Goal: Information Seeking & Learning: Learn about a topic

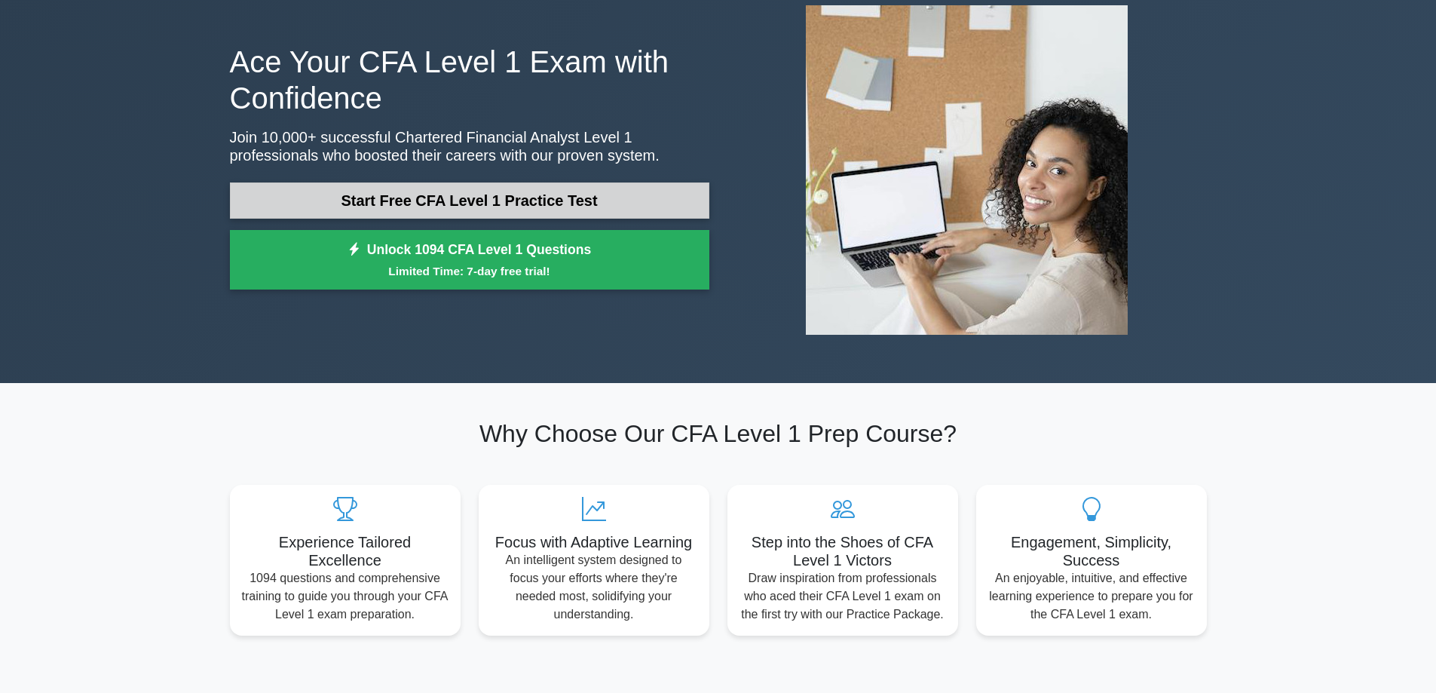
scroll to position [75, 0]
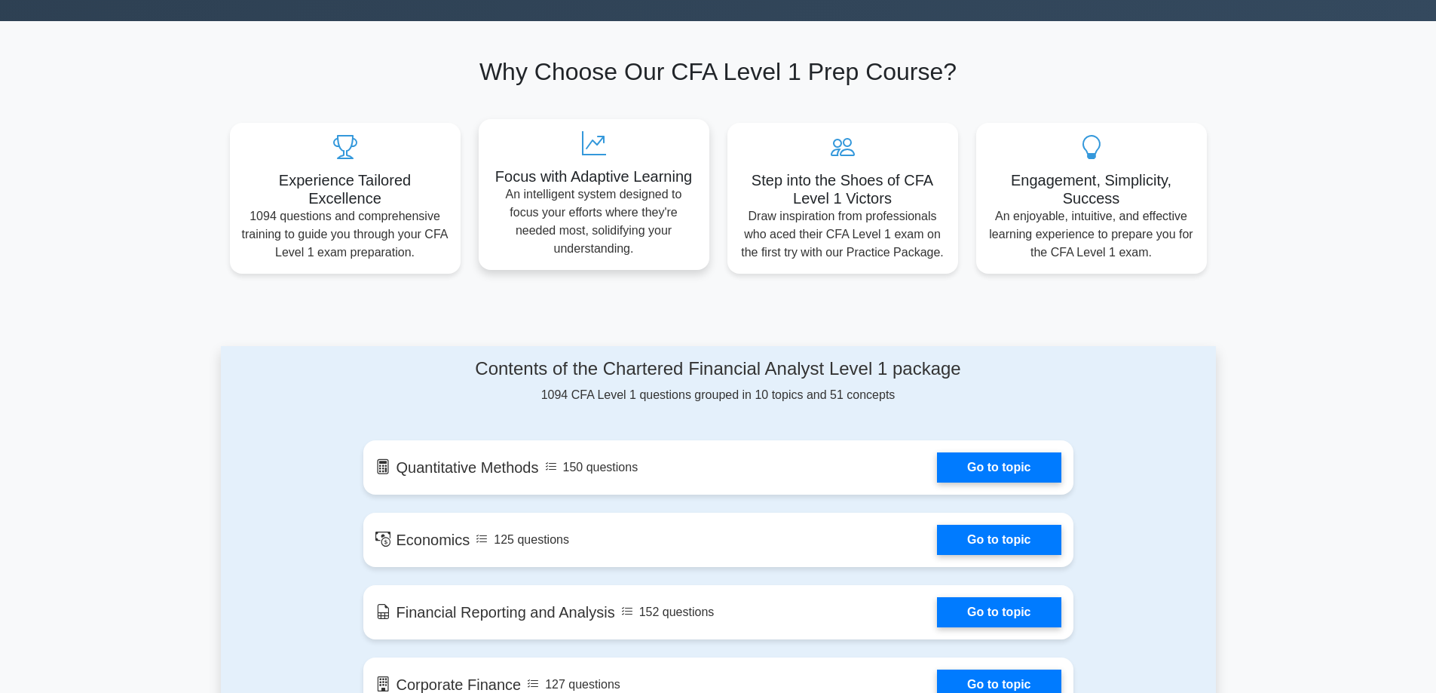
drag, startPoint x: 713, startPoint y: 179, endPoint x: 698, endPoint y: 302, distance: 123.8
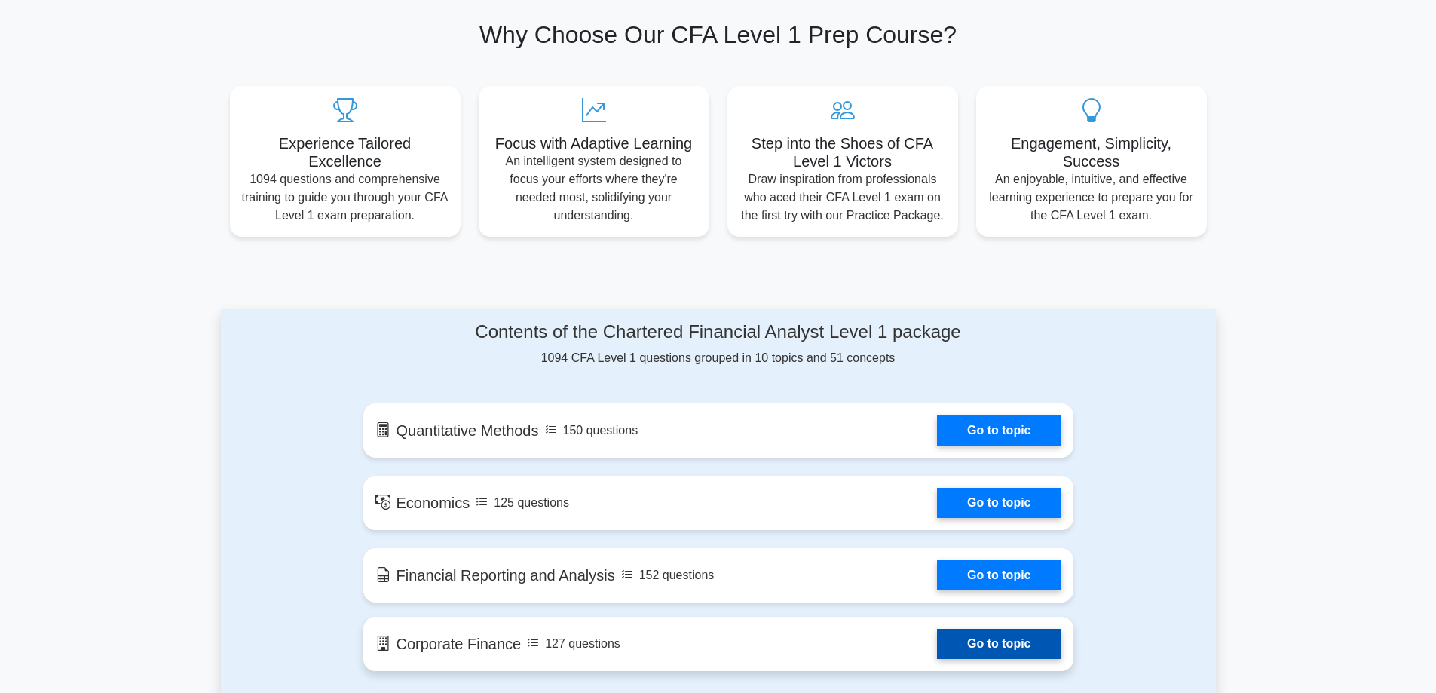
scroll to position [839, 0]
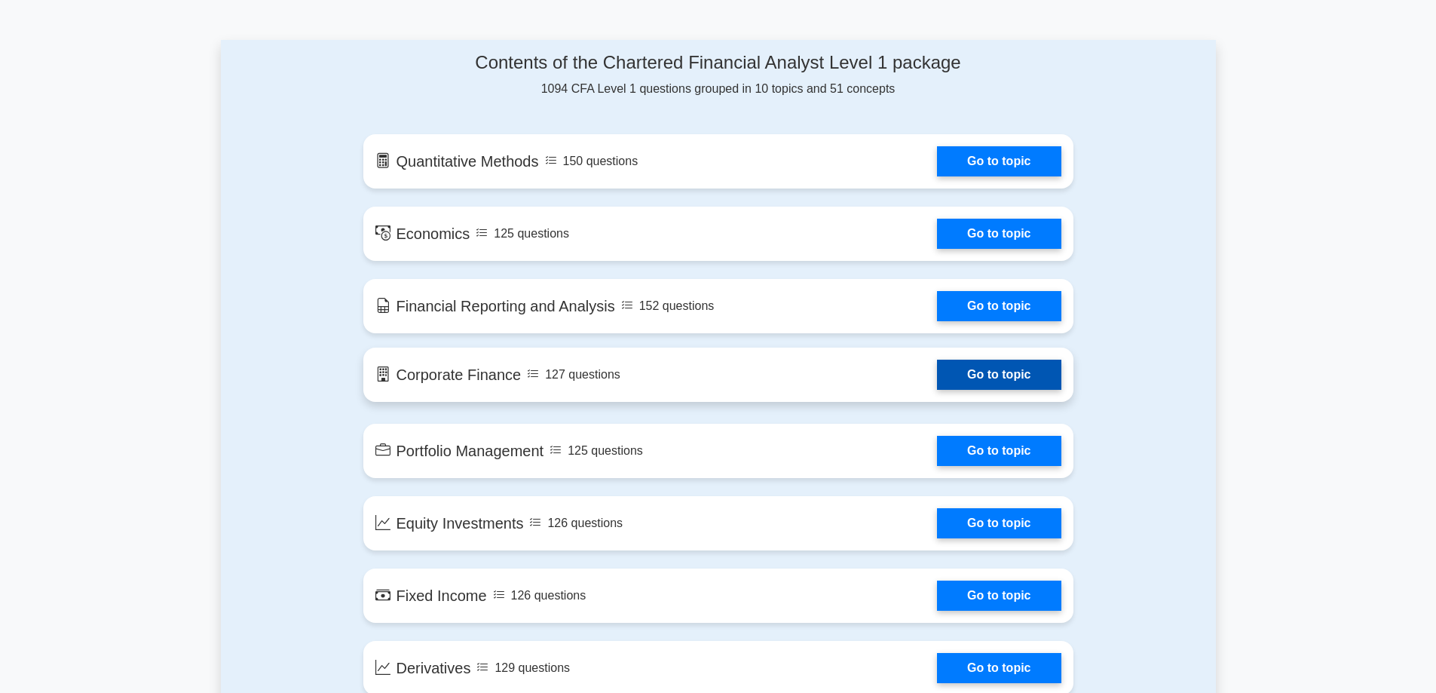
drag, startPoint x: 709, startPoint y: 222, endPoint x: 691, endPoint y: 323, distance: 103.4
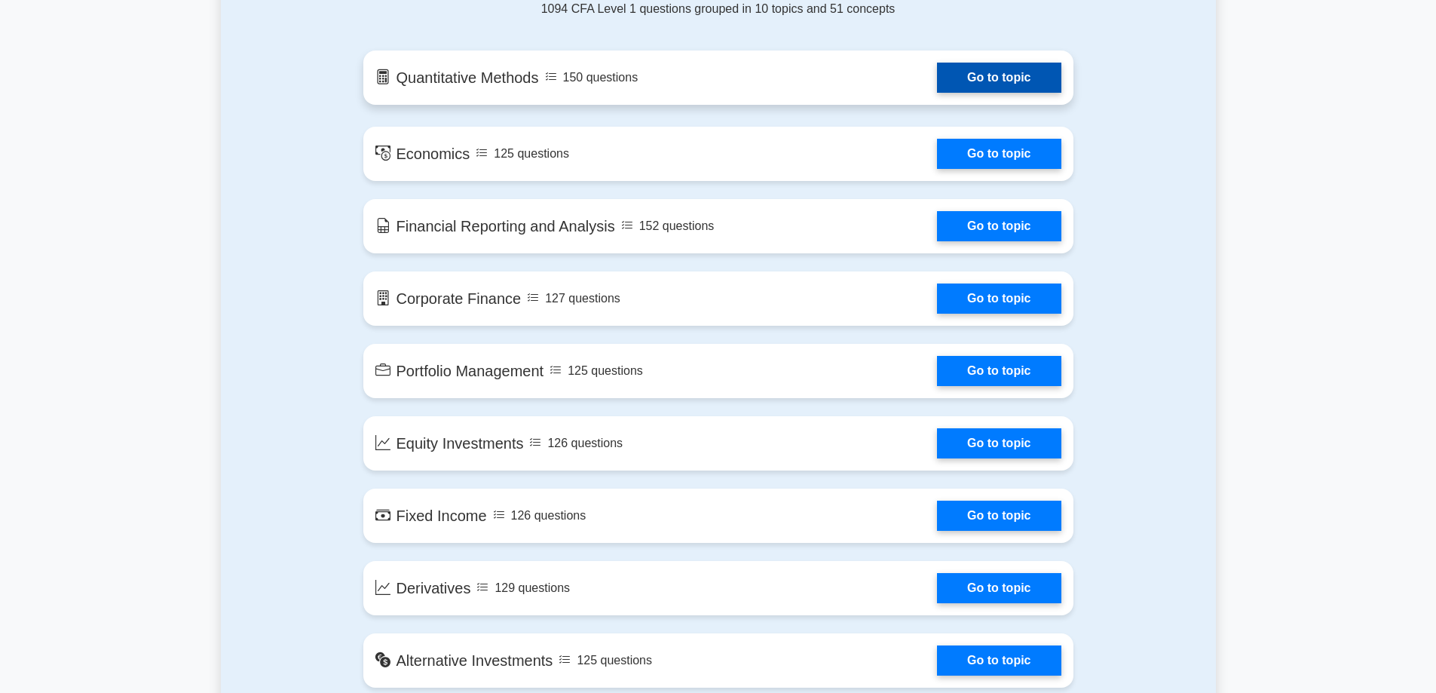
click at [937, 91] on link "Go to topic" at bounding box center [999, 78] width 124 height 30
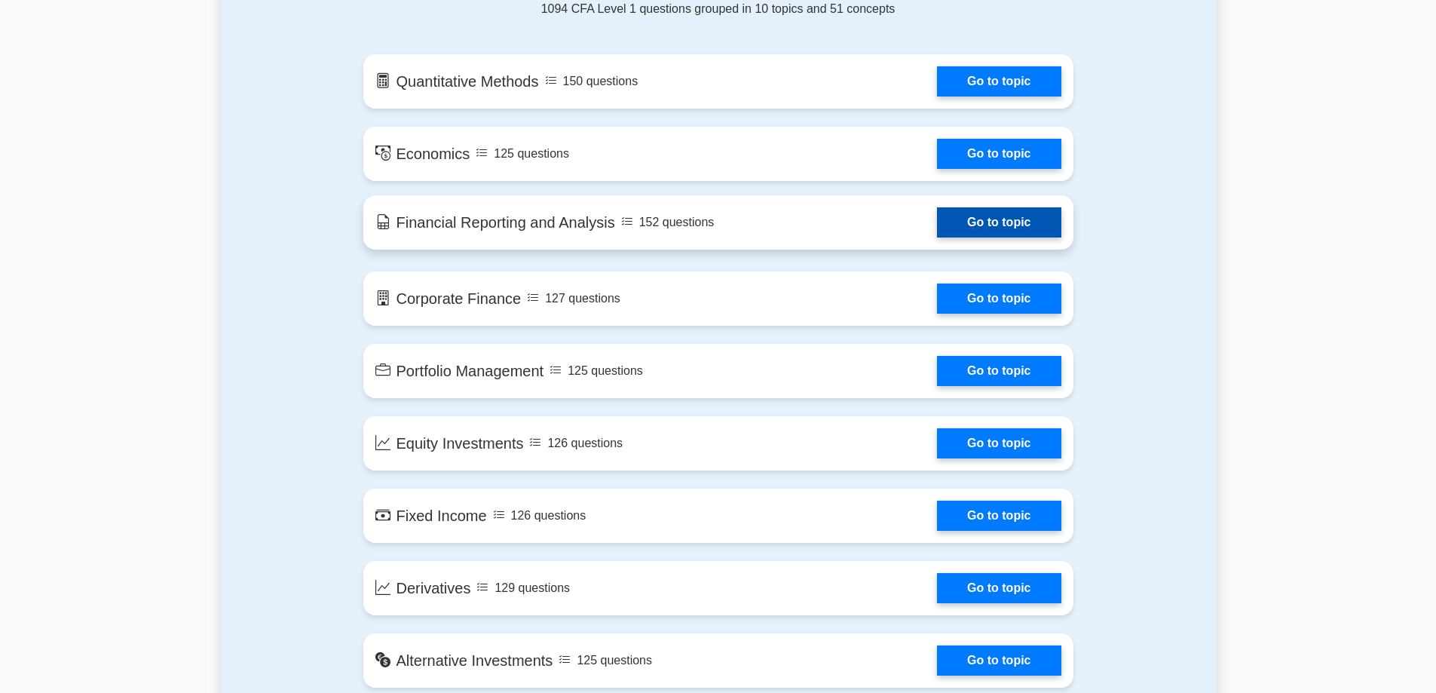
click at [937, 219] on link "Go to topic" at bounding box center [999, 222] width 124 height 30
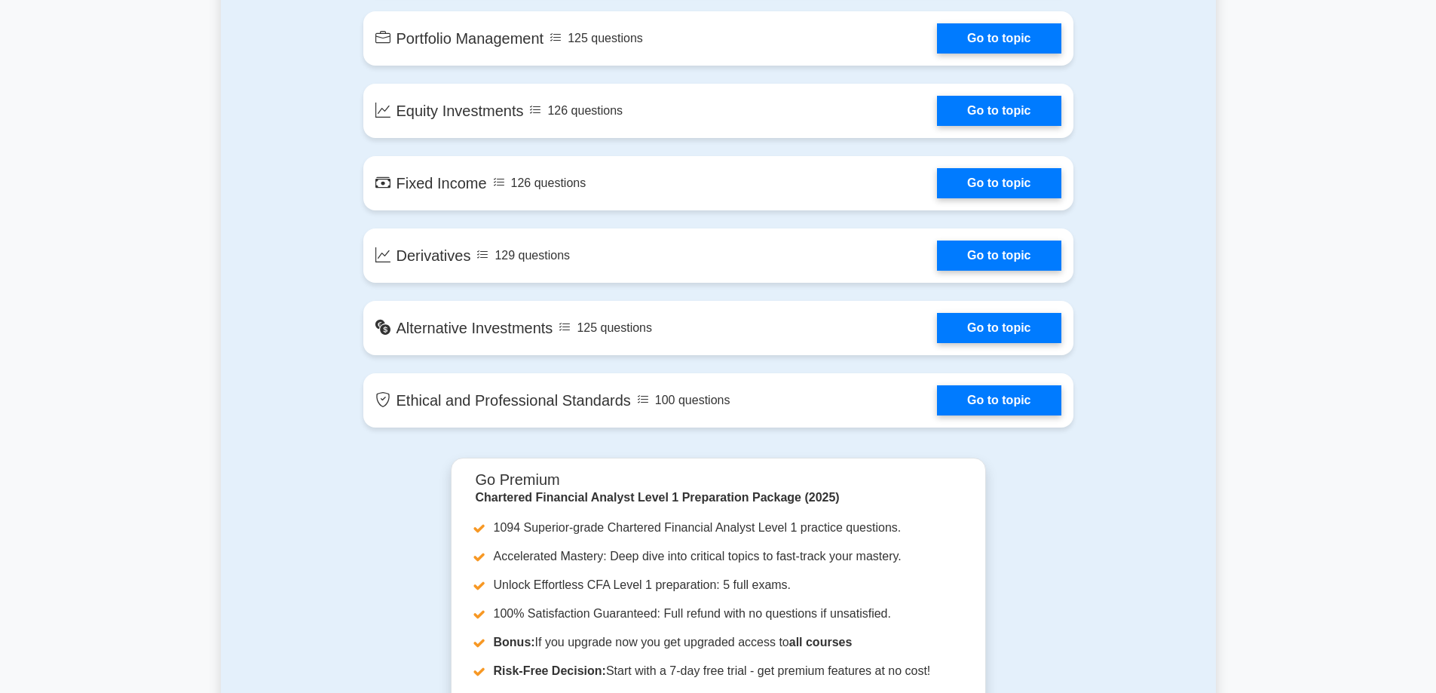
drag, startPoint x: 305, startPoint y: 157, endPoint x: 355, endPoint y: 250, distance: 106.2
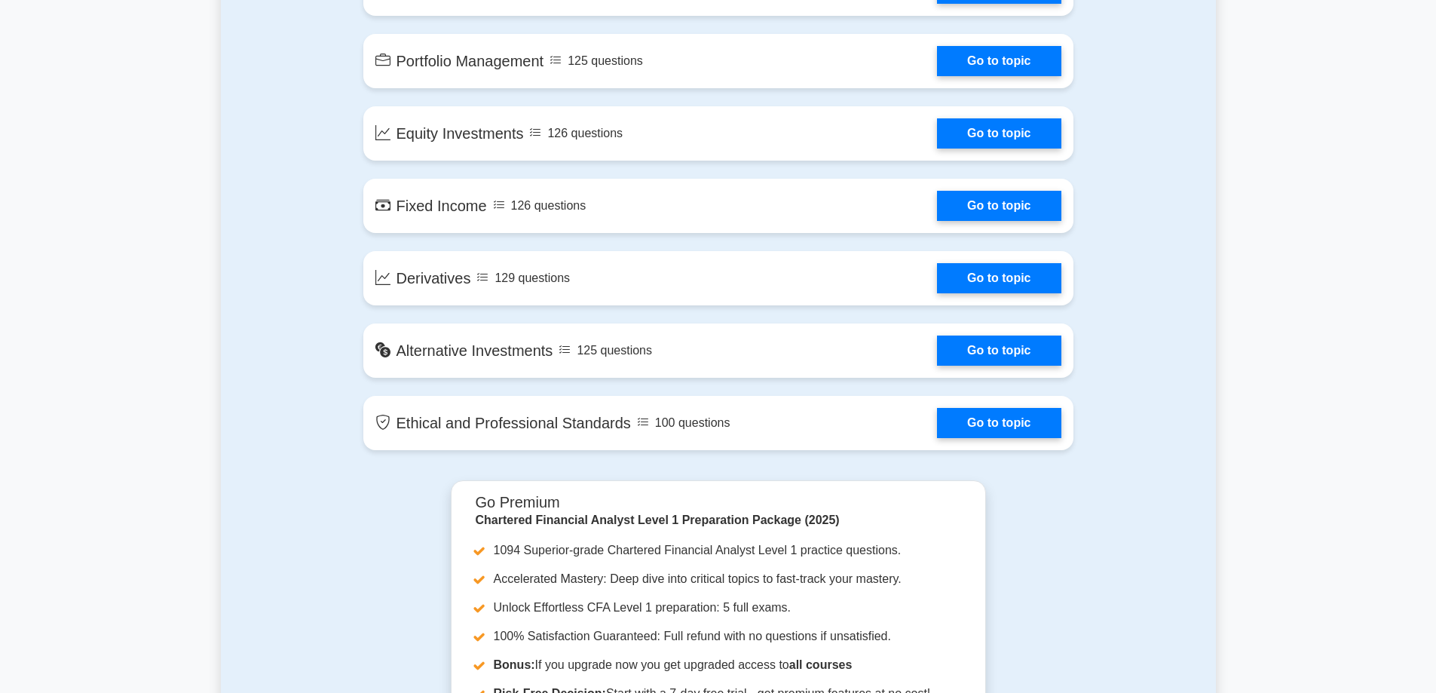
drag, startPoint x: 376, startPoint y: 283, endPoint x: 372, endPoint y: 176, distance: 107.1
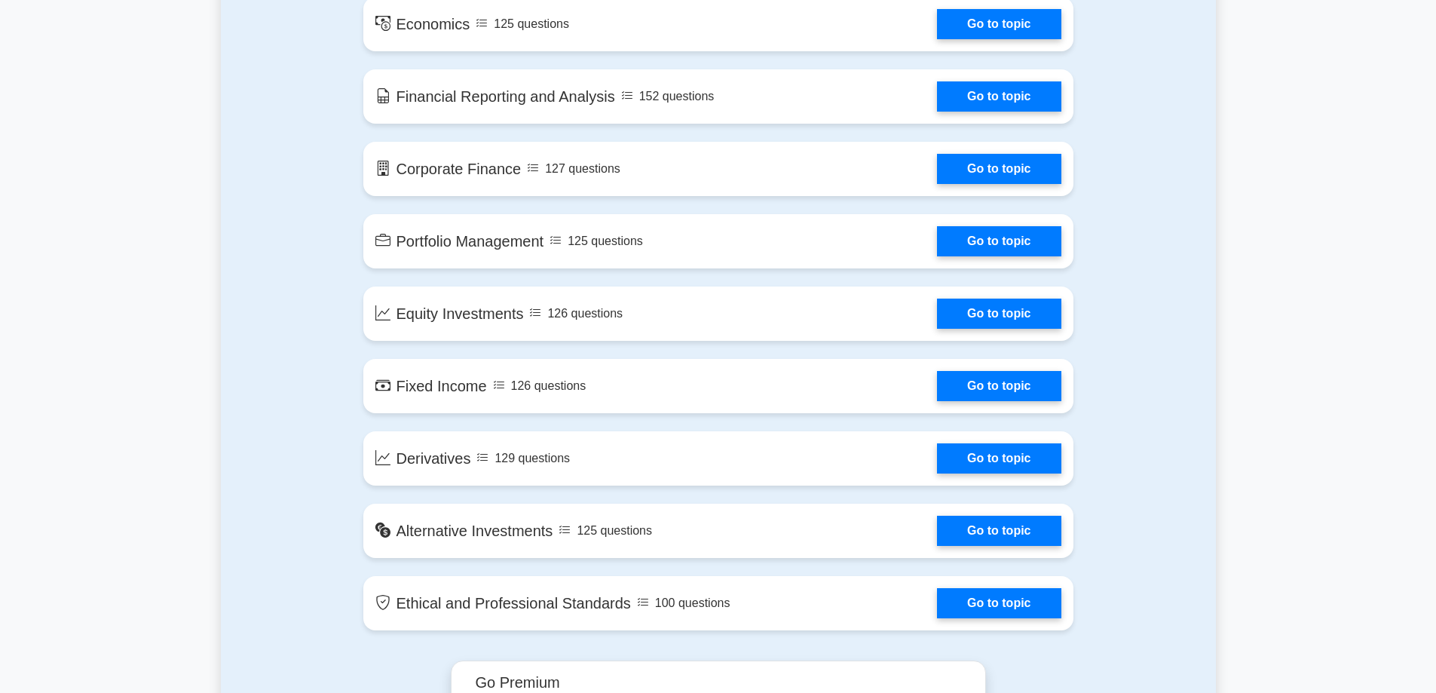
drag, startPoint x: 346, startPoint y: 207, endPoint x: 350, endPoint y: 144, distance: 63.4
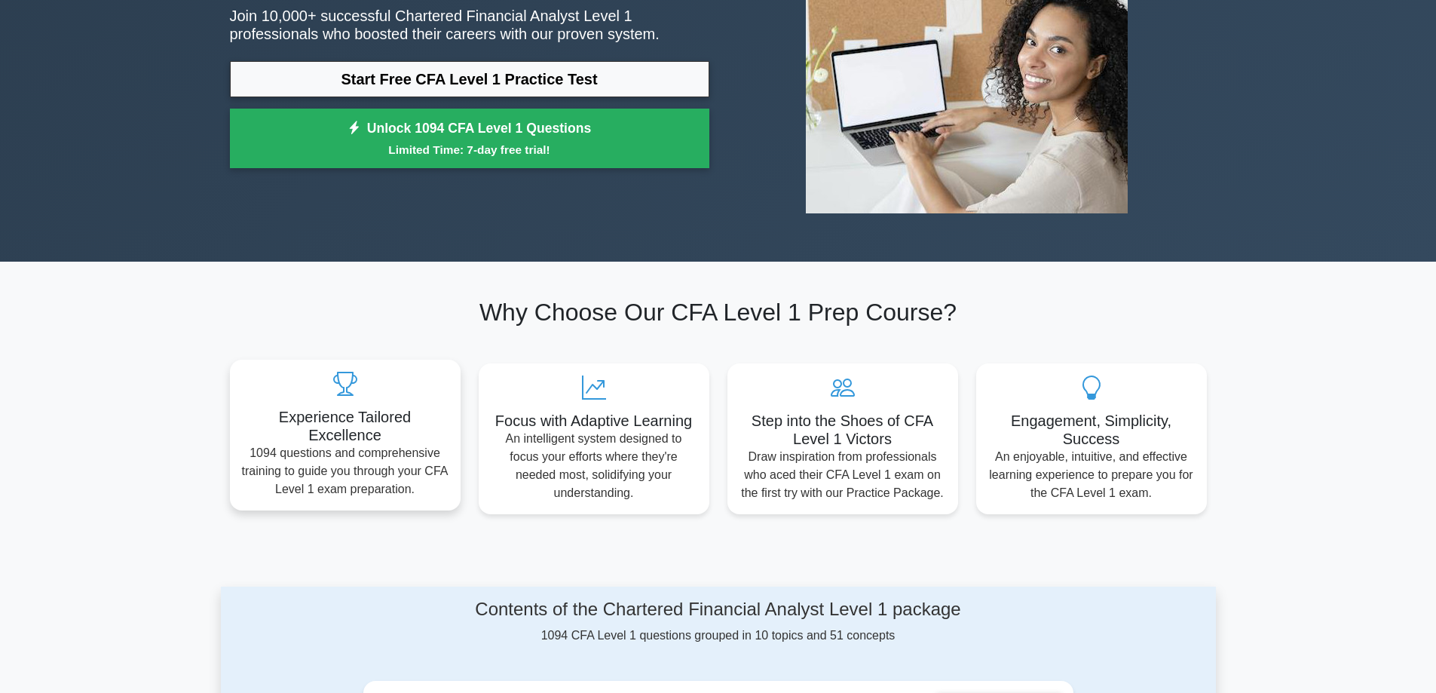
scroll to position [0, 0]
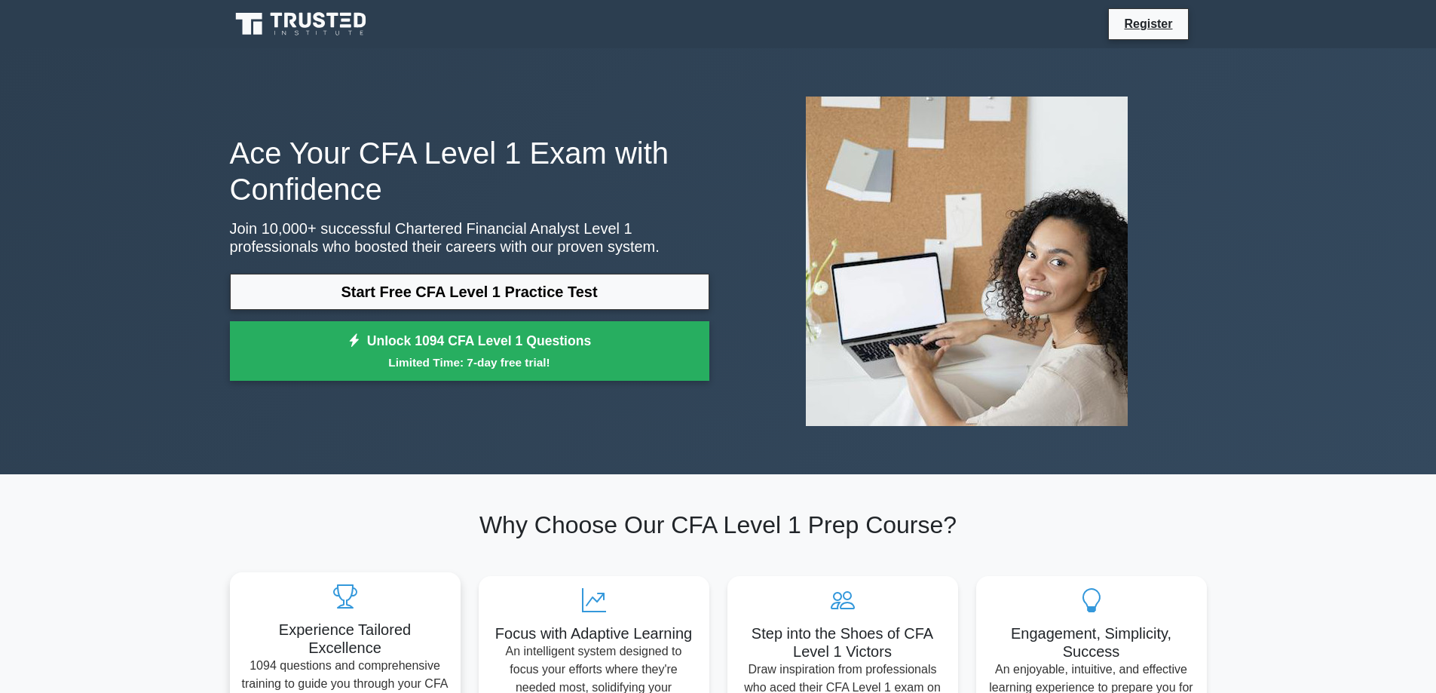
drag, startPoint x: 335, startPoint y: 191, endPoint x: 383, endPoint y: 54, distance: 144.5
drag, startPoint x: 464, startPoint y: 171, endPoint x: 623, endPoint y: -90, distance: 305.5
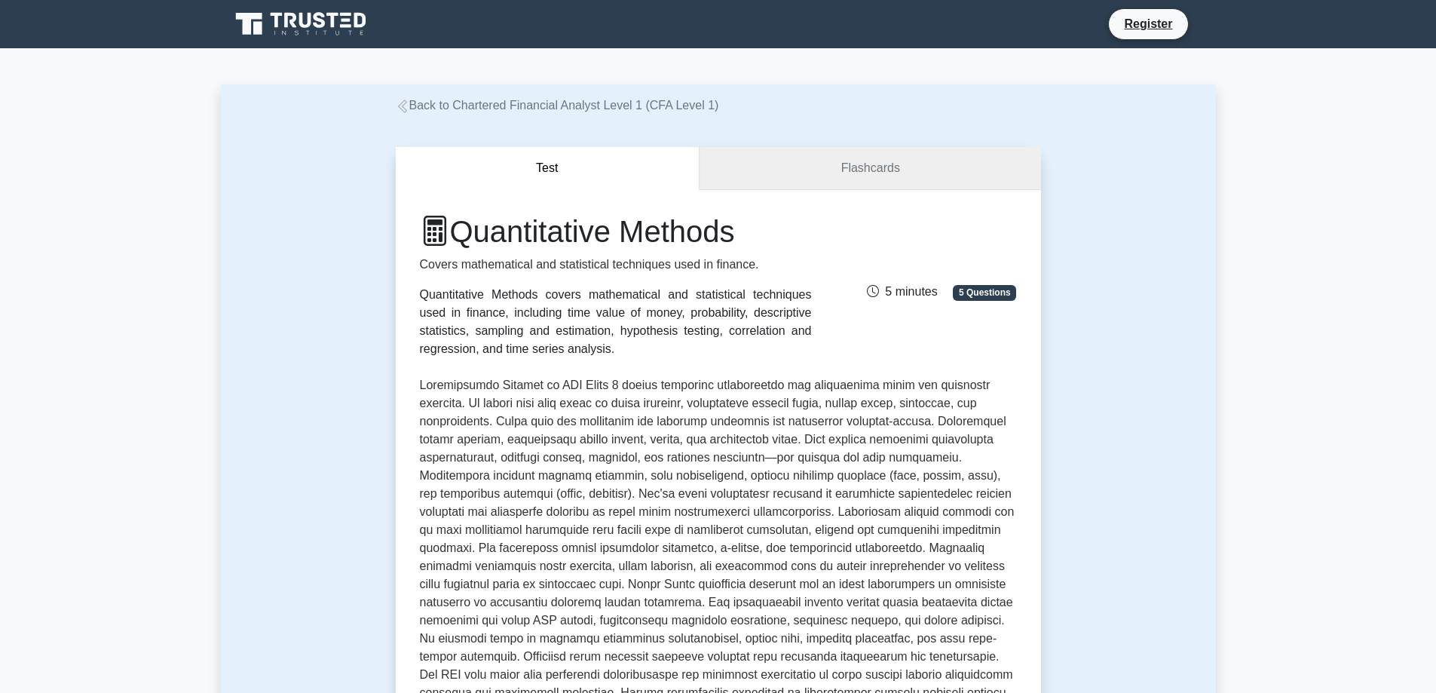
click at [754, 188] on link "Flashcards" at bounding box center [870, 168] width 341 height 43
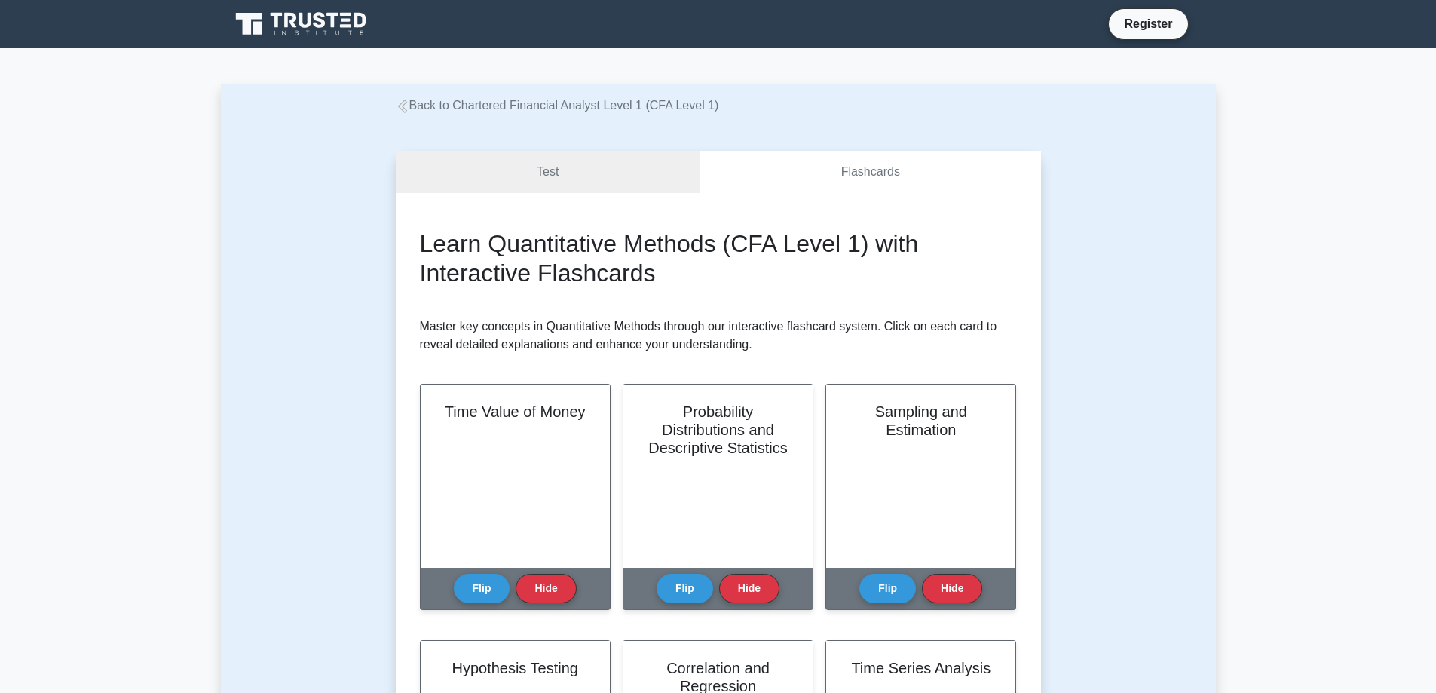
click at [660, 170] on link "Test" at bounding box center [548, 172] width 305 height 43
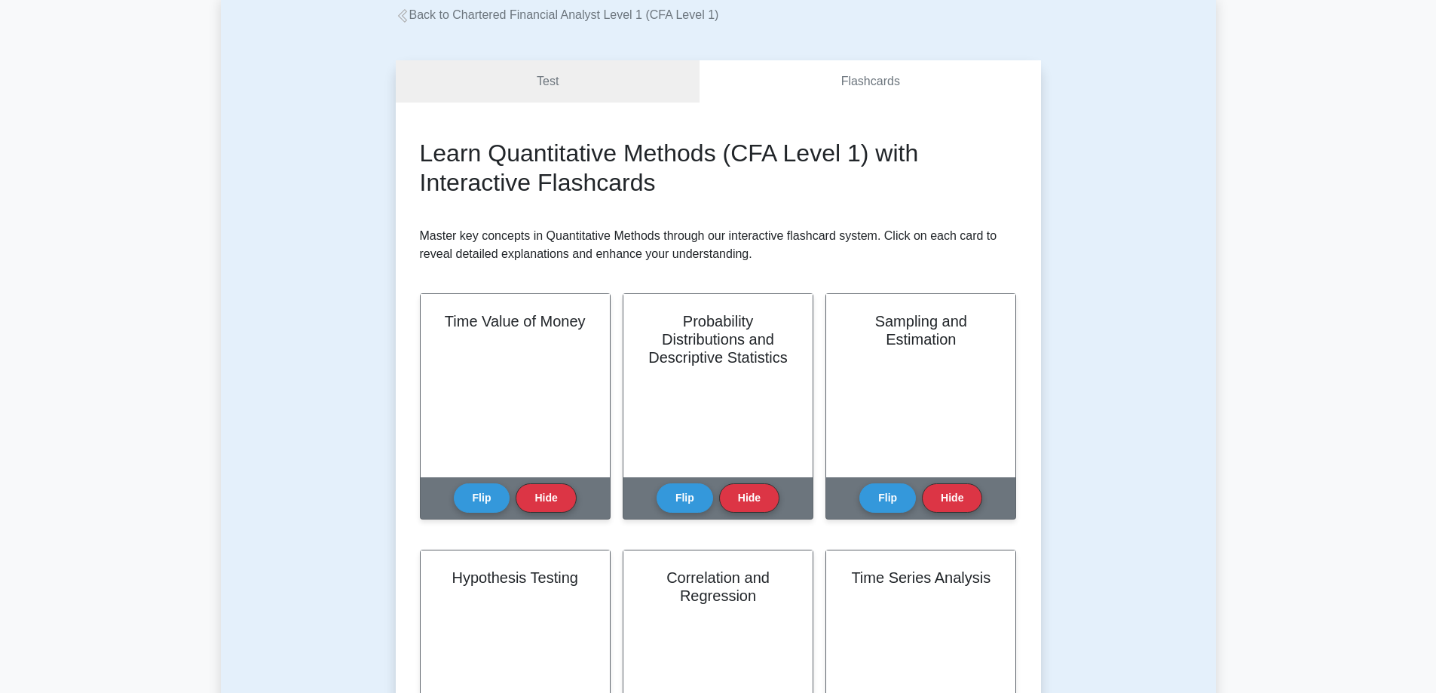
scroll to position [75, 0]
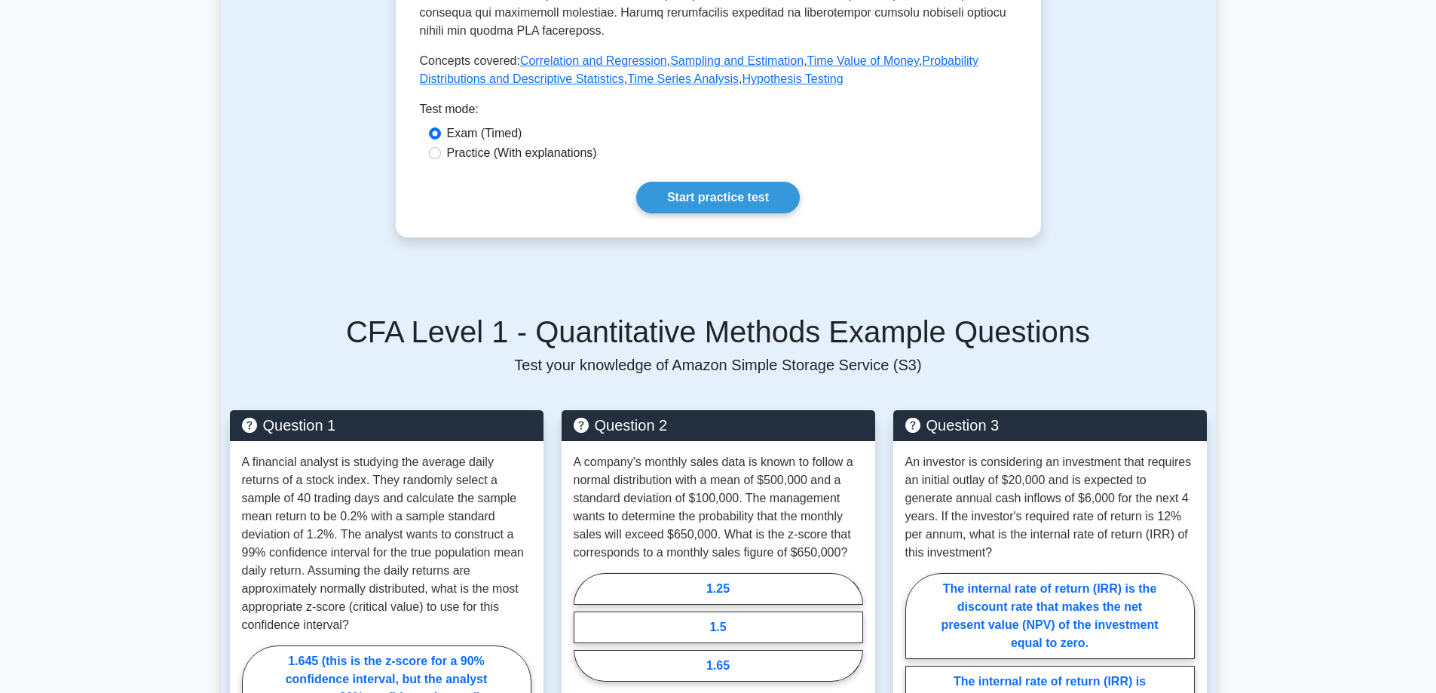
drag, startPoint x: 674, startPoint y: 143, endPoint x: 663, endPoint y: 17, distance: 127.1
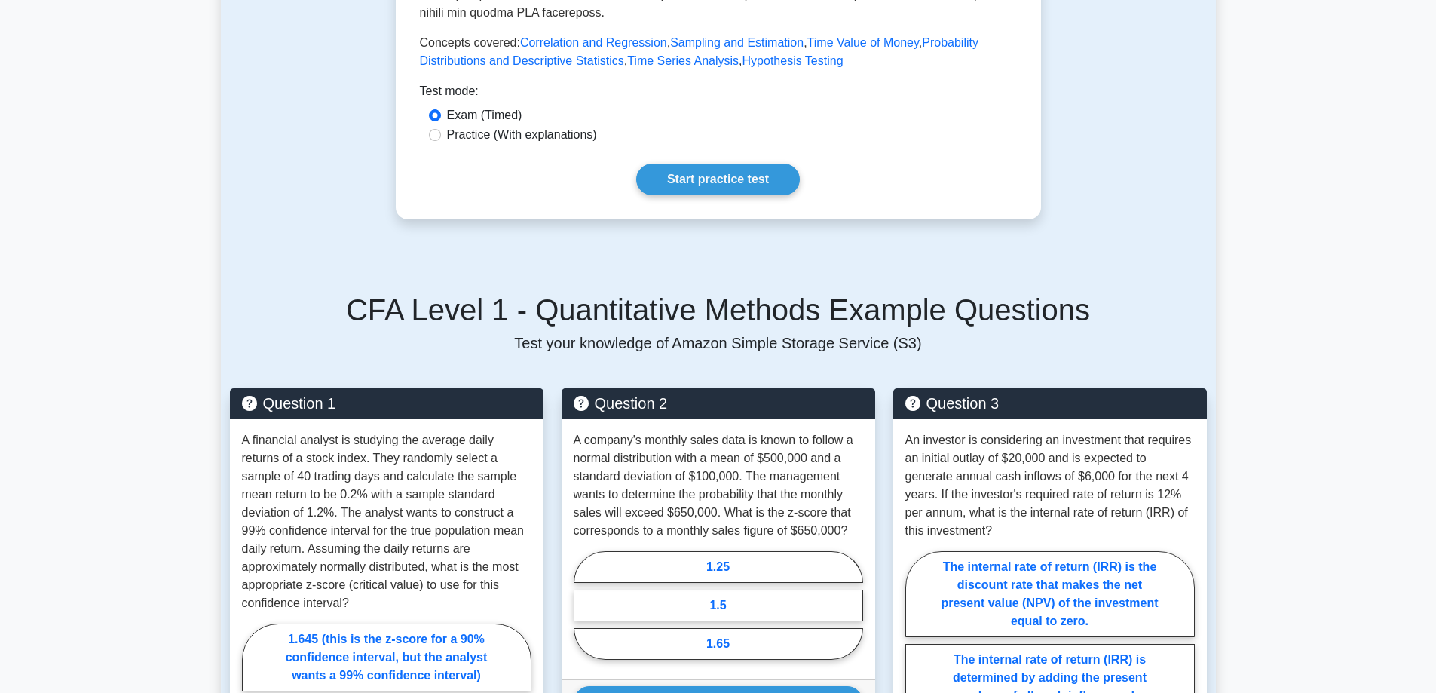
drag, startPoint x: 679, startPoint y: 106, endPoint x: 682, endPoint y: 164, distance: 58.1
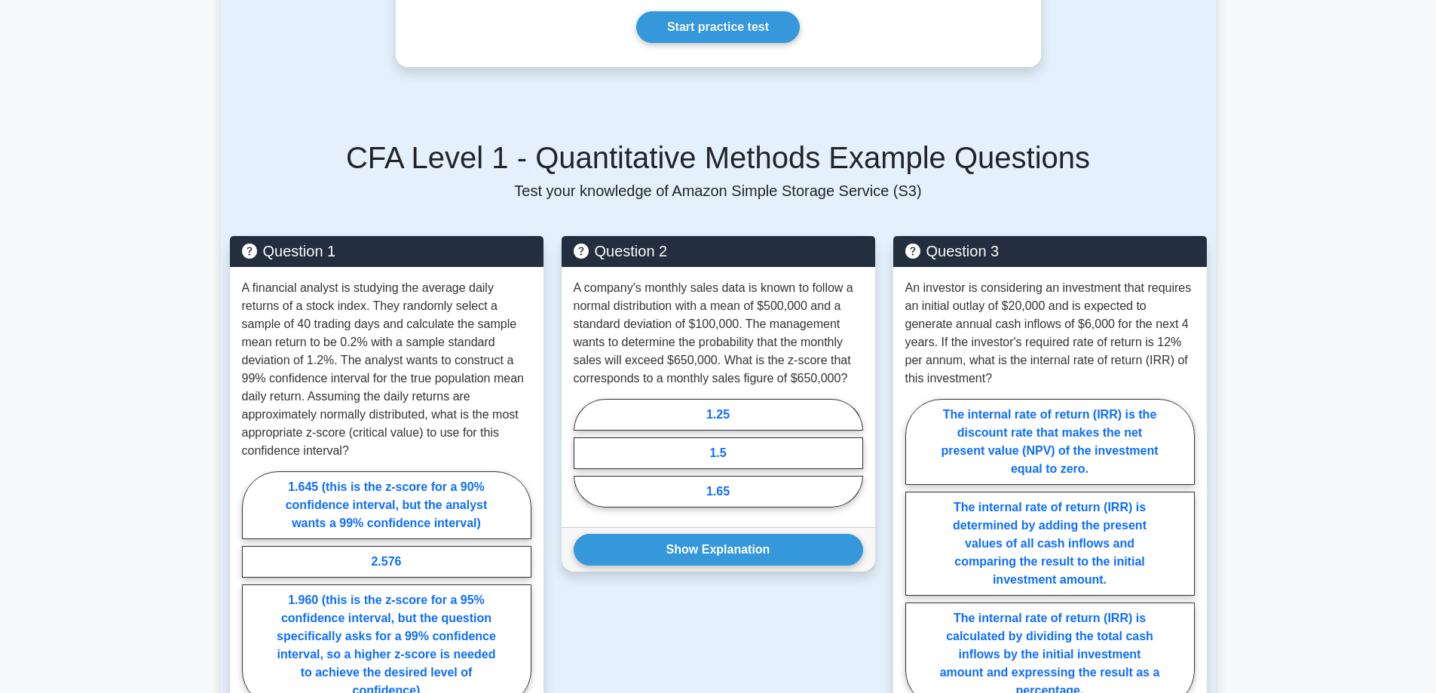
scroll to position [869, 0]
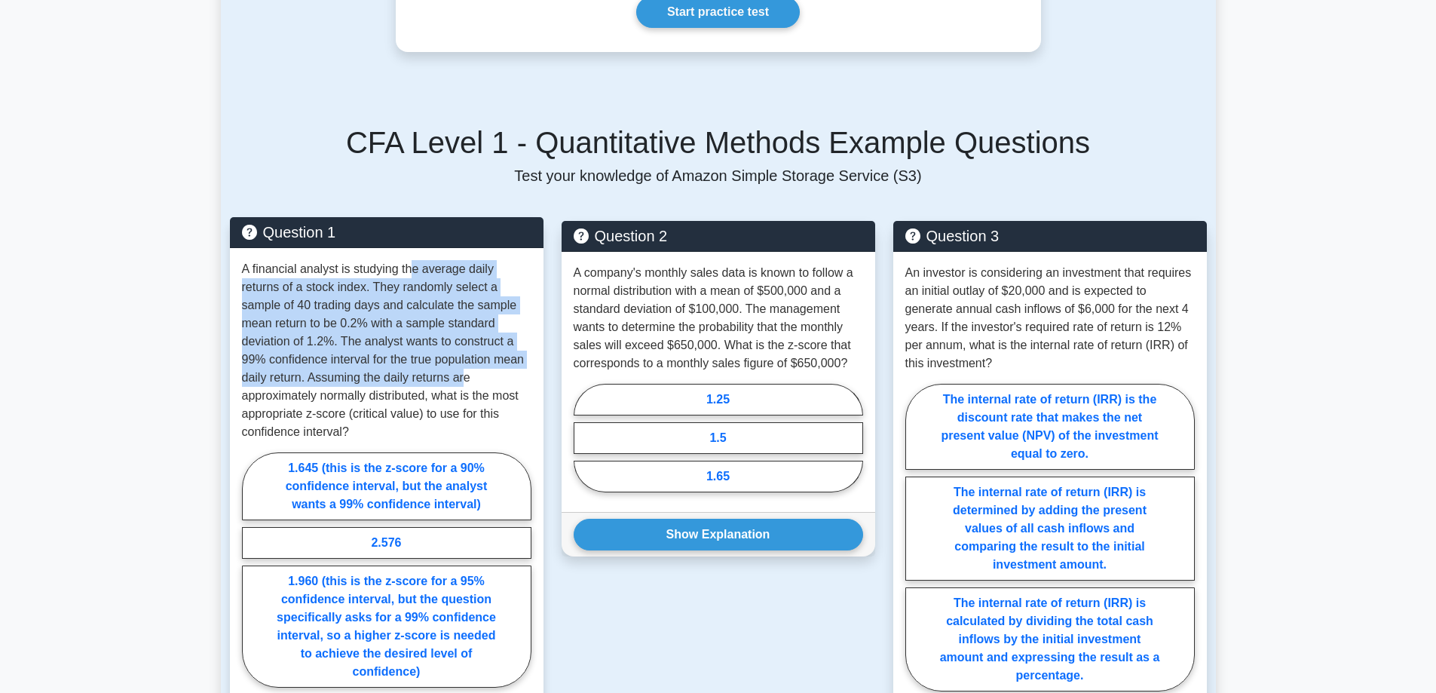
drag, startPoint x: 412, startPoint y: 264, endPoint x: 462, endPoint y: 378, distance: 124.9
click at [462, 378] on p "A financial analyst is studying the average daily returns of a stock index. The…" at bounding box center [386, 350] width 289 height 181
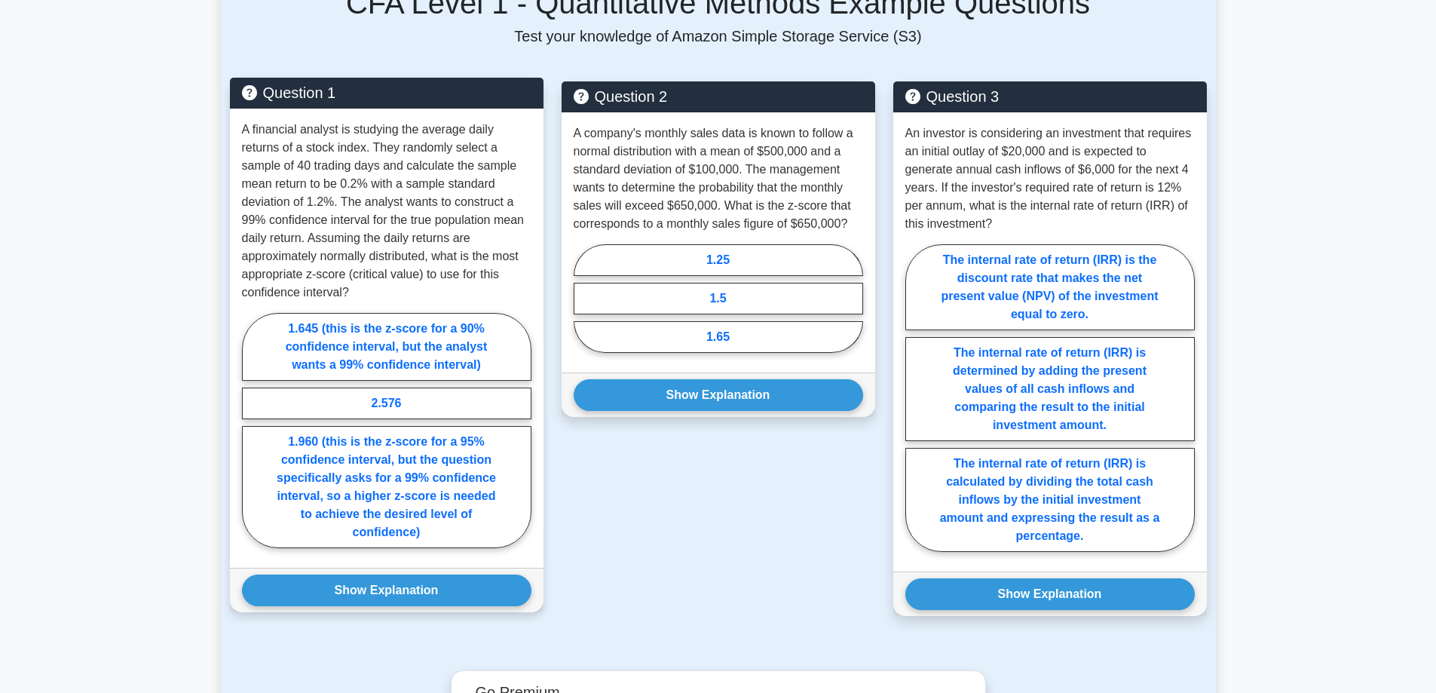
drag, startPoint x: 405, startPoint y: 195, endPoint x: 439, endPoint y: 257, distance: 70.9
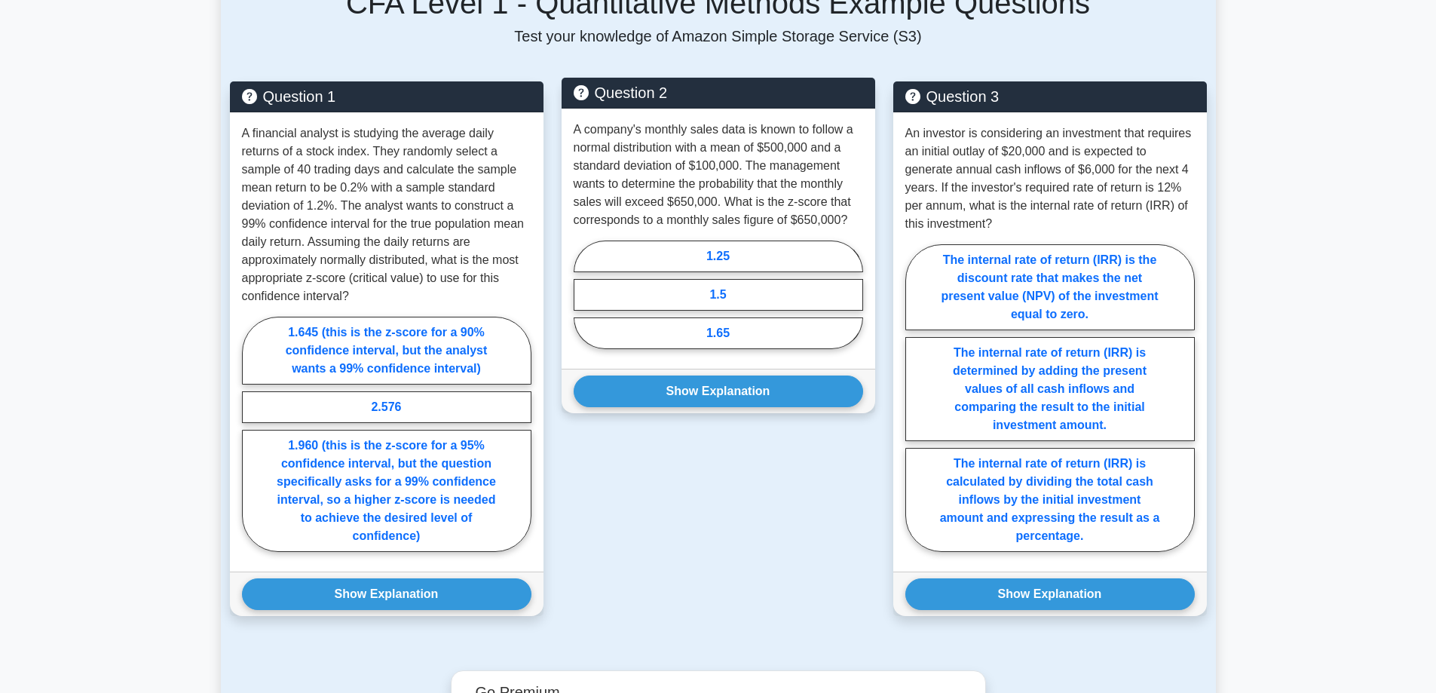
scroll to position [1037, 0]
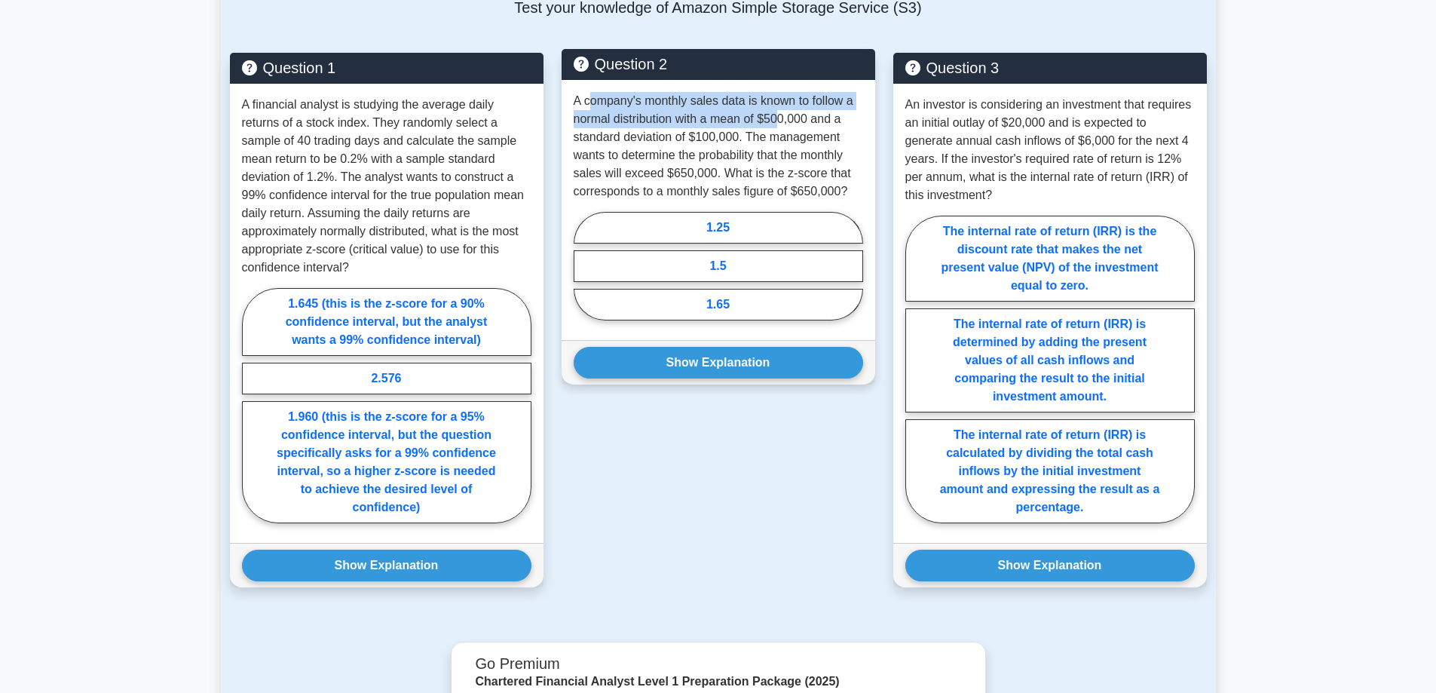
drag, startPoint x: 588, startPoint y: 99, endPoint x: 782, endPoint y: 112, distance: 194.1
click at [782, 112] on p "A company's monthly sales data is known to follow a normal distribution with a …" at bounding box center [718, 146] width 289 height 109
drag, startPoint x: 571, startPoint y: 96, endPoint x: 778, endPoint y: 138, distance: 210.8
click at [837, 146] on div "A company's monthly sales data is known to follow a normal distribution with a …" at bounding box center [719, 210] width 314 height 260
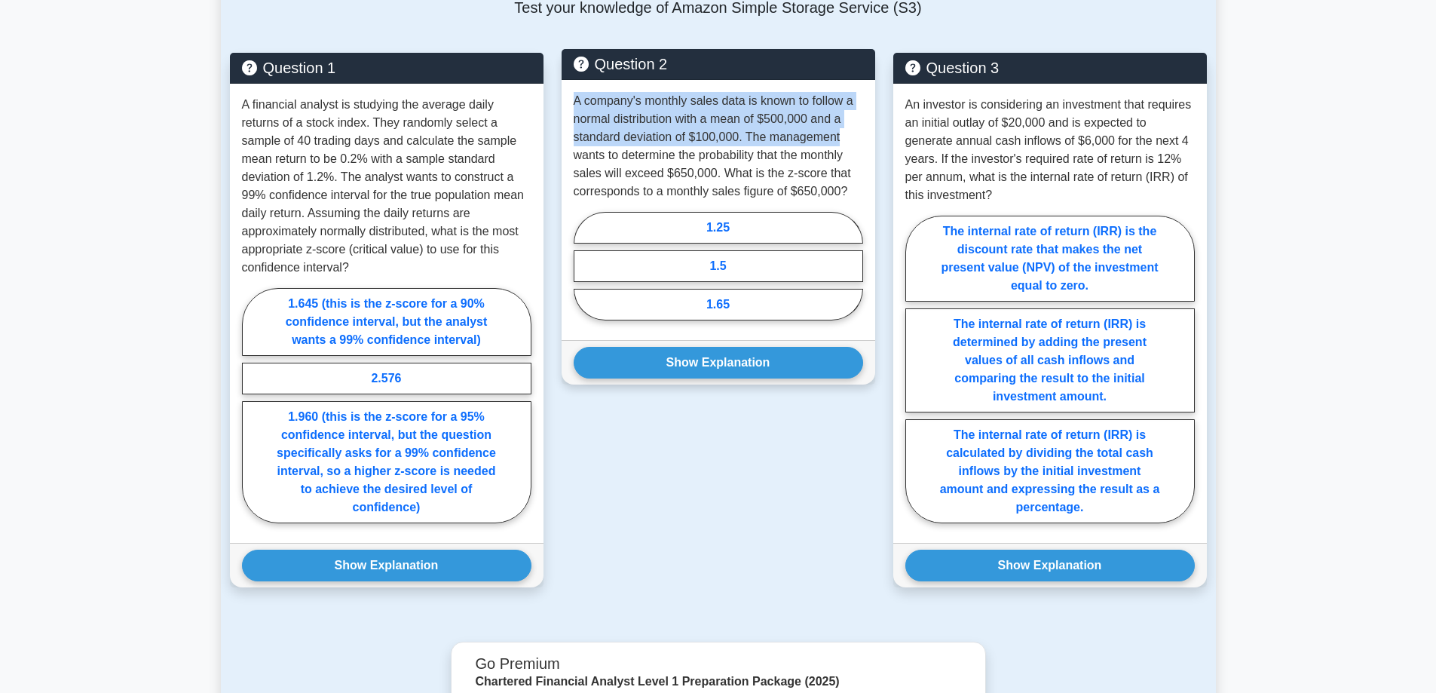
click at [737, 136] on p "A company's monthly sales data is known to follow a normal distribution with a …" at bounding box center [718, 146] width 289 height 109
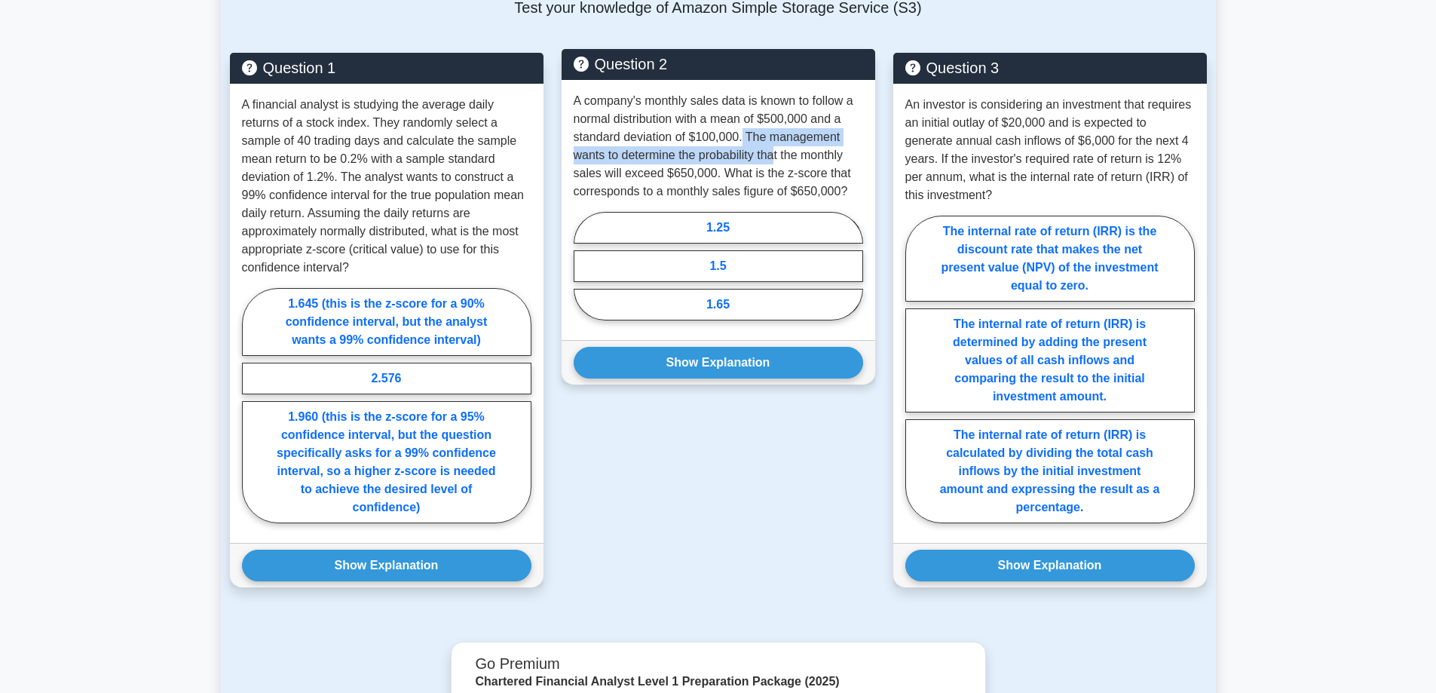
drag, startPoint x: 742, startPoint y: 134, endPoint x: 781, endPoint y: 156, distance: 44.9
click at [779, 157] on p "A company's monthly sales data is known to follow a normal distribution with a …" at bounding box center [718, 146] width 289 height 109
click at [764, 156] on p "A company's monthly sales data is known to follow a normal distribution with a …" at bounding box center [718, 146] width 289 height 109
drag, startPoint x: 752, startPoint y: 161, endPoint x: 717, endPoint y: 182, distance: 41.0
click at [717, 182] on p "A company's monthly sales data is known to follow a normal distribution with a …" at bounding box center [718, 146] width 289 height 109
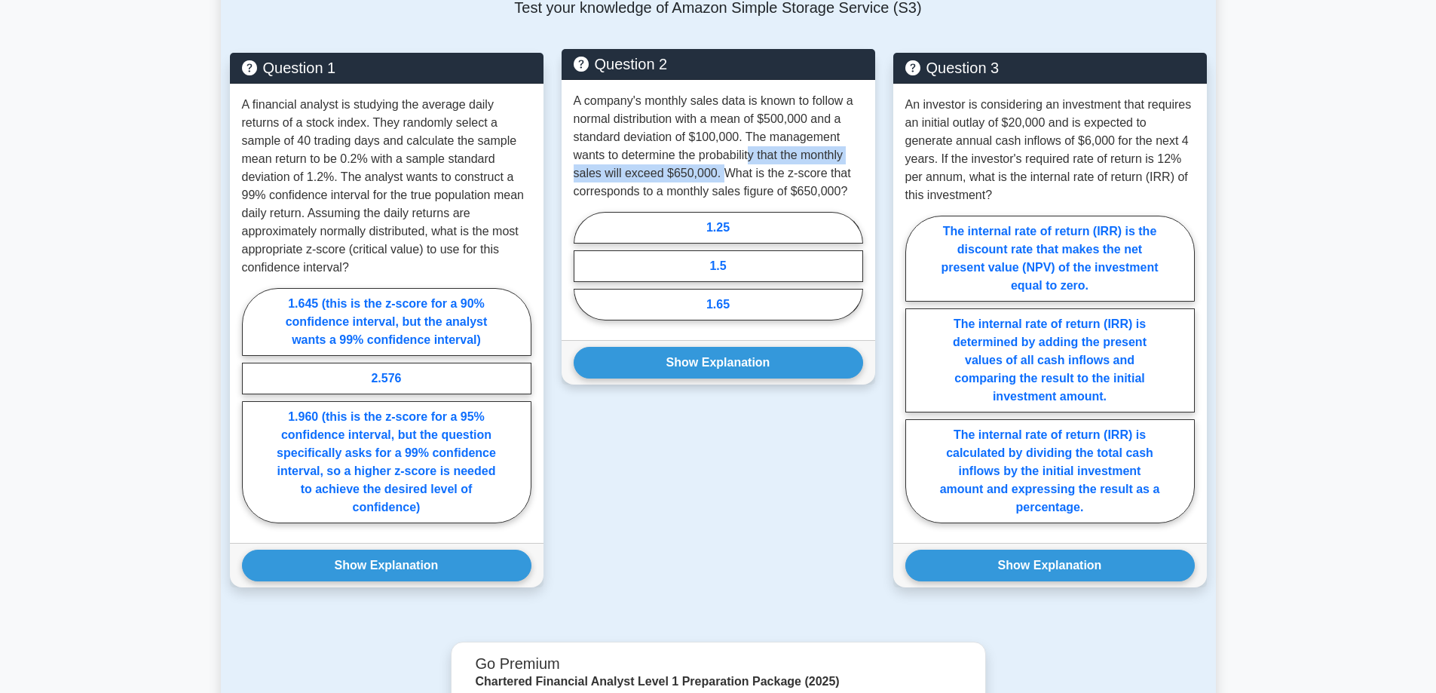
click at [716, 180] on p "A company's monthly sales data is known to follow a normal distribution with a …" at bounding box center [718, 146] width 289 height 109
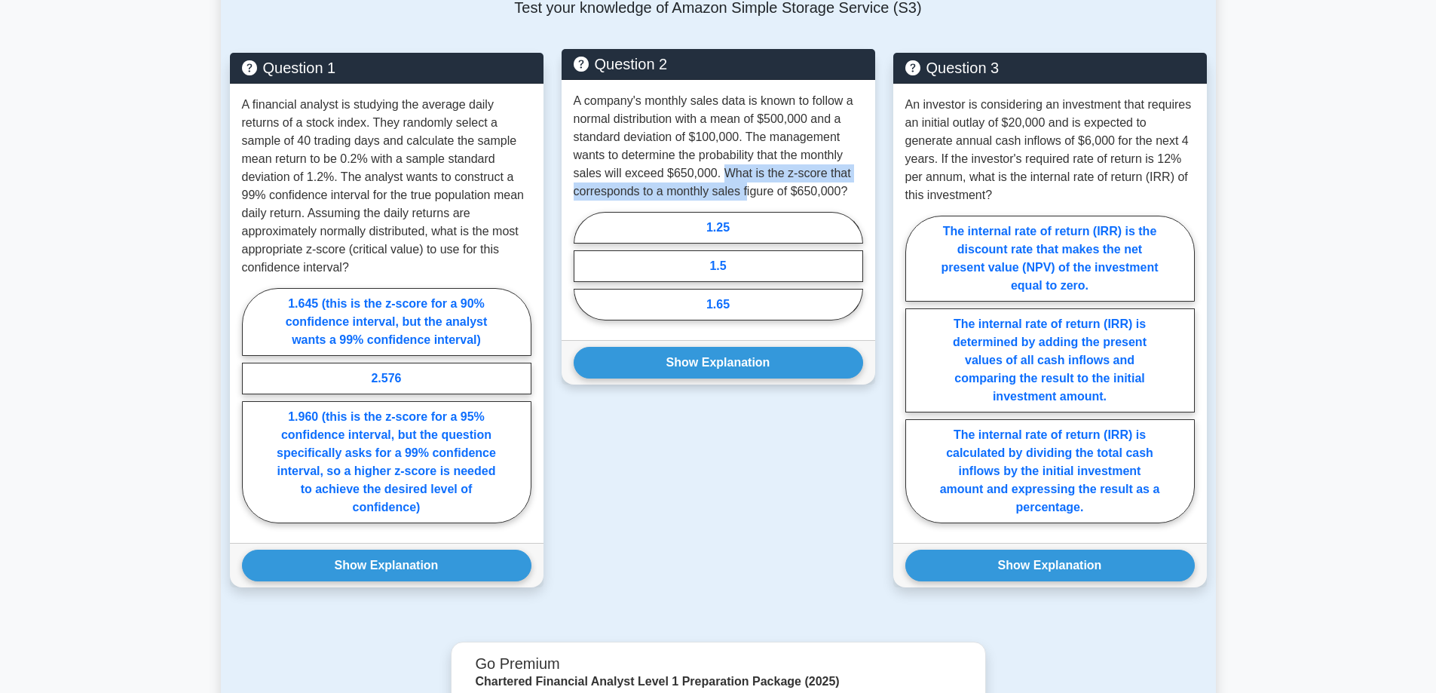
drag, startPoint x: 719, startPoint y: 171, endPoint x: 746, endPoint y: 190, distance: 33.0
click at [746, 190] on p "A company's monthly sales data is known to follow a normal distribution with a …" at bounding box center [718, 146] width 289 height 109
drag, startPoint x: 725, startPoint y: 192, endPoint x: 862, endPoint y: 188, distance: 136.5
click at [862, 188] on p "A company's monthly sales data is known to follow a normal distribution with a …" at bounding box center [718, 146] width 289 height 109
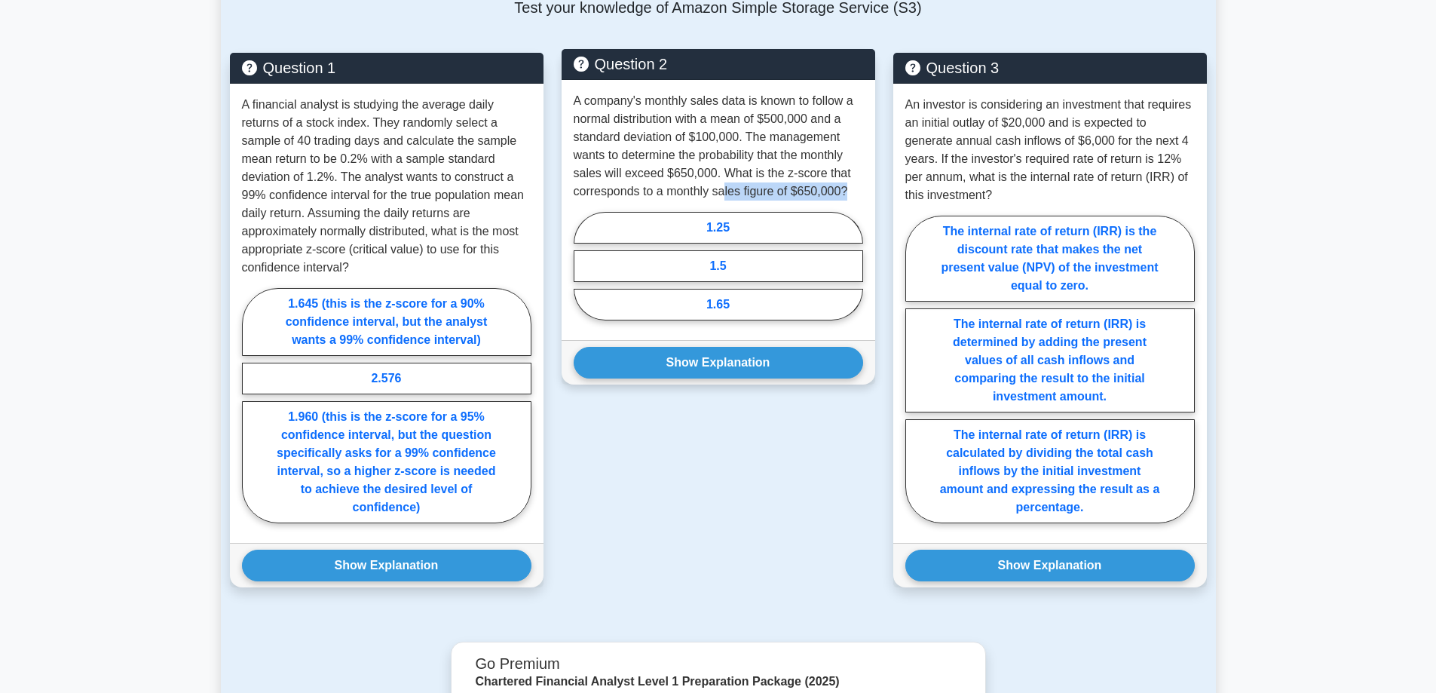
click at [862, 188] on p "A company's monthly sales data is known to follow a normal distribution with a …" at bounding box center [718, 146] width 289 height 109
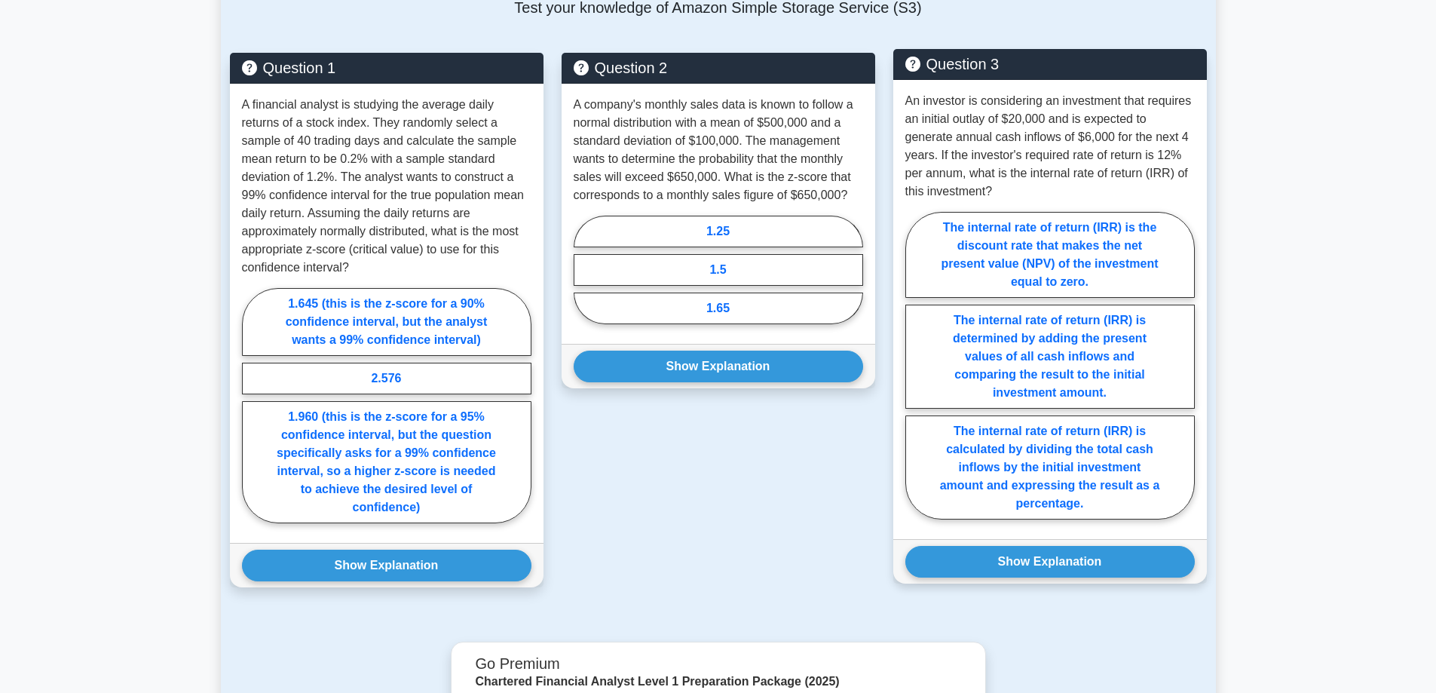
click at [911, 103] on p "An investor is considering an investment that requires an initial outlay of $20…" at bounding box center [1049, 146] width 289 height 109
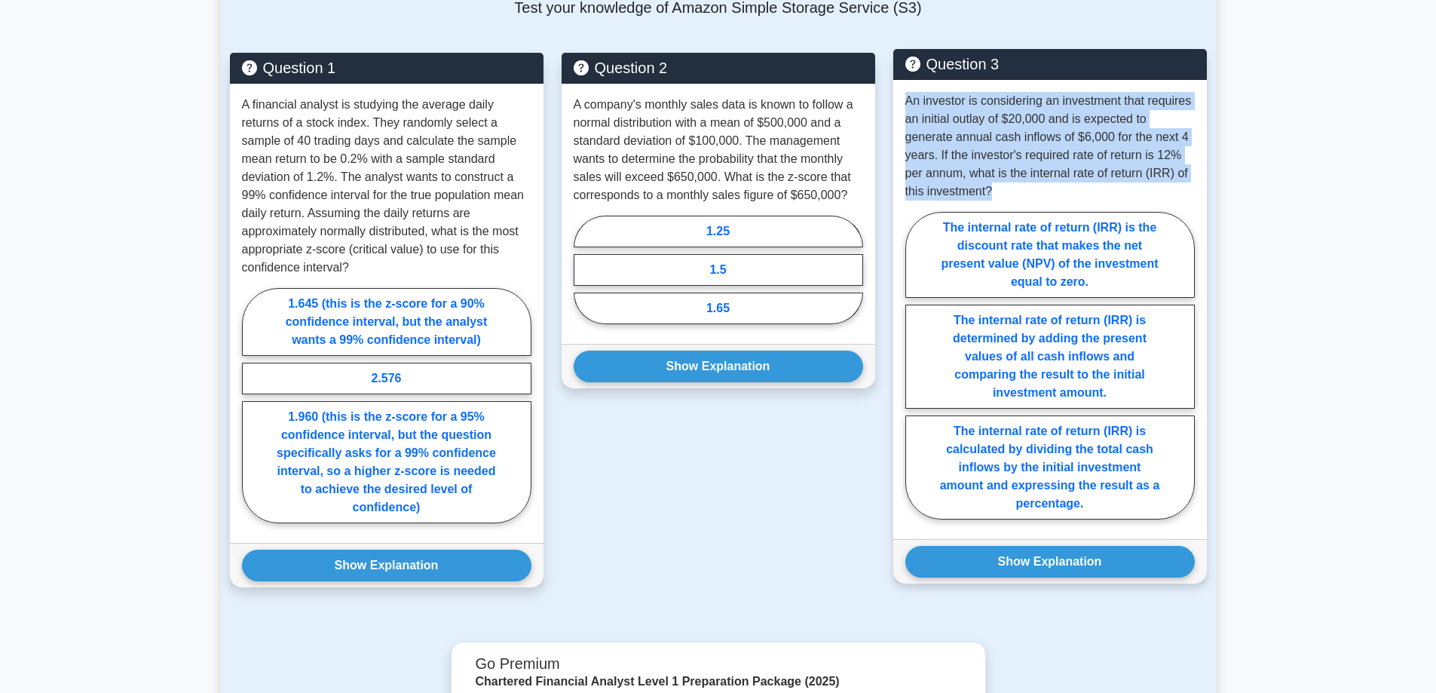
drag, startPoint x: 895, startPoint y: 99, endPoint x: 1023, endPoint y: 190, distance: 156.2
click at [1023, 190] on div "An investor is considering an investment that requires an initial outlay of $20…" at bounding box center [1050, 309] width 314 height 459
click at [1023, 190] on p "An investor is considering an investment that requires an initial outlay of $20…" at bounding box center [1049, 146] width 289 height 109
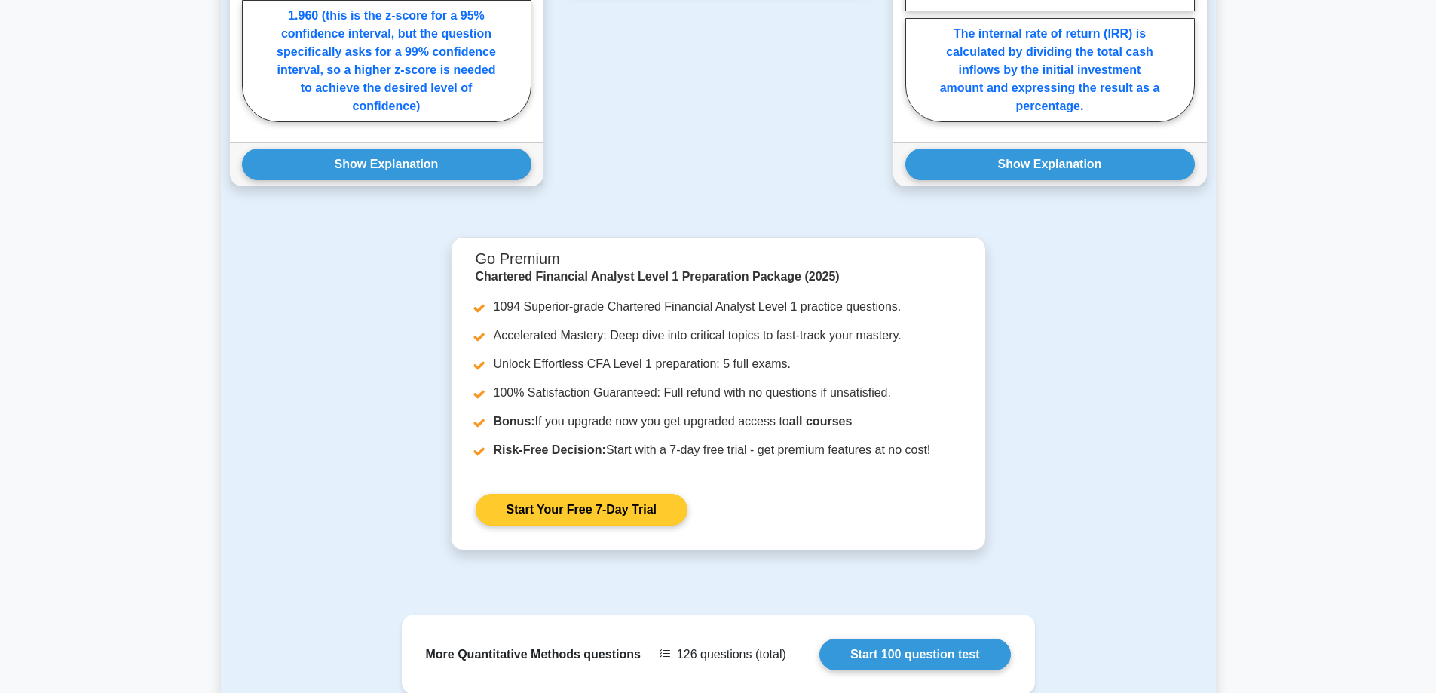
scroll to position [1697, 0]
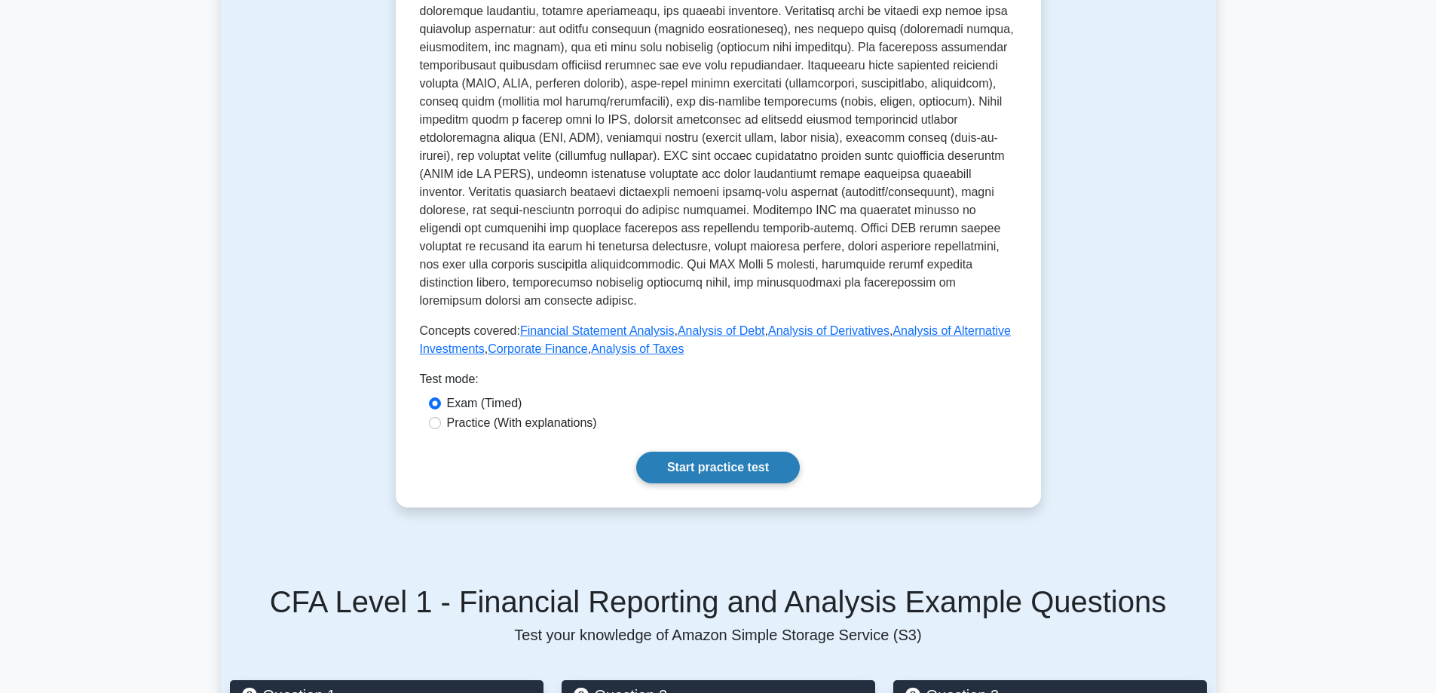
scroll to position [528, 0]
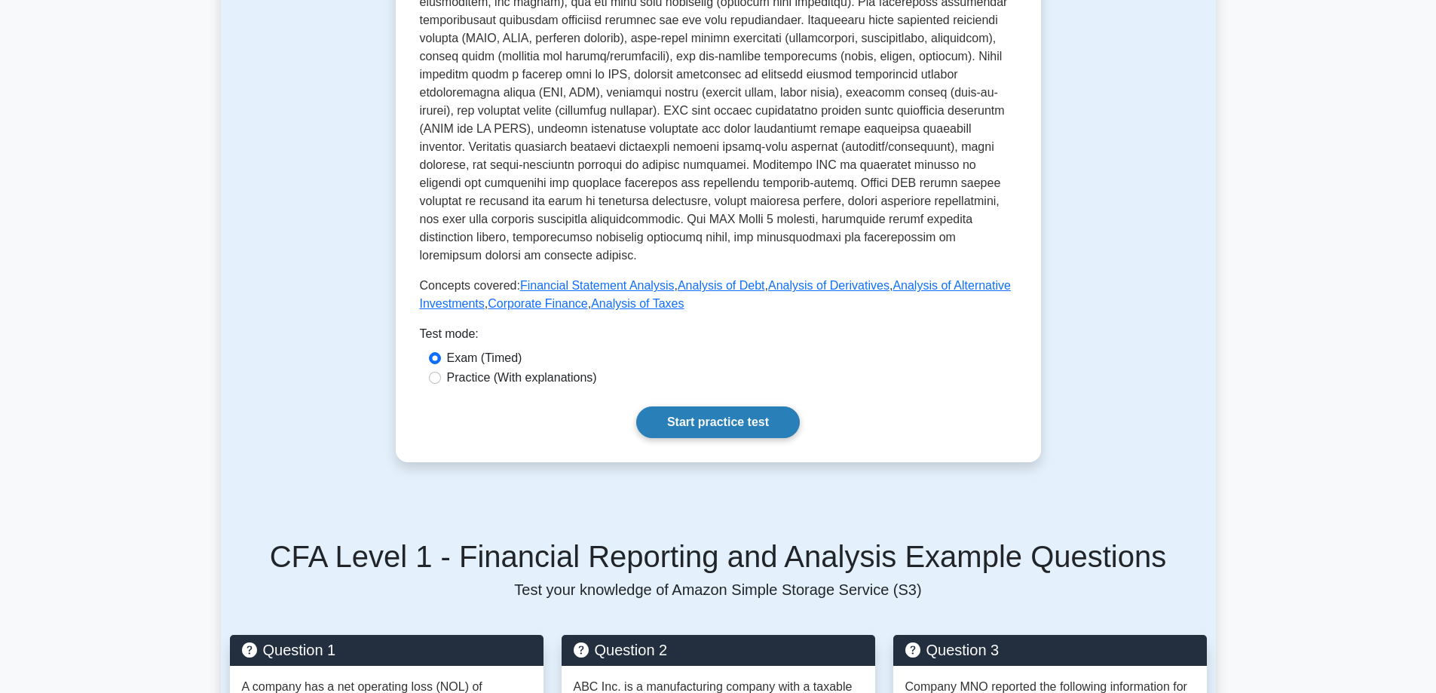
click at [687, 406] on link "Start practice test" at bounding box center [718, 422] width 164 height 32
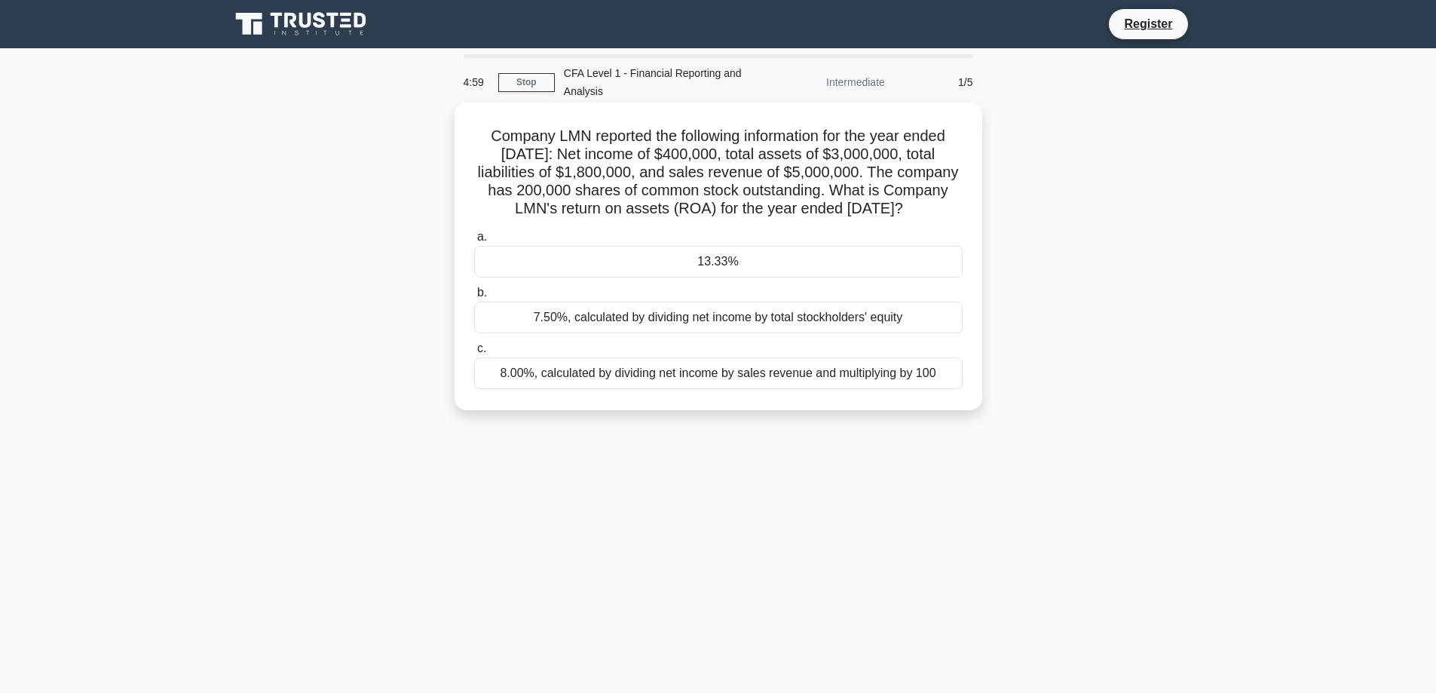
click at [562, 136] on h5 "Company LMN reported the following information for the year ended [DATE]: Net i…" at bounding box center [718, 173] width 491 height 92
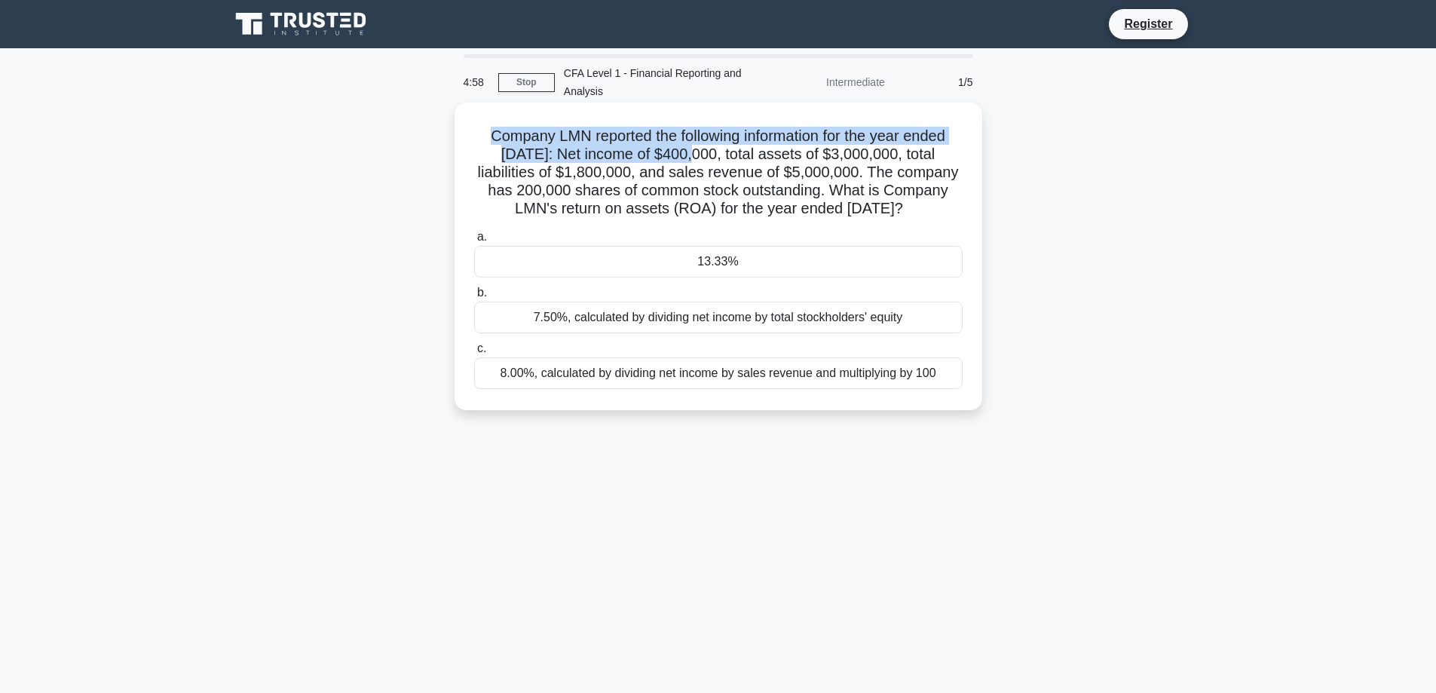
drag, startPoint x: 475, startPoint y: 121, endPoint x: 678, endPoint y: 158, distance: 206.2
click at [677, 158] on div "Company LMN reported the following information for the year ended [DATE]: Net i…" at bounding box center [719, 256] width 516 height 295
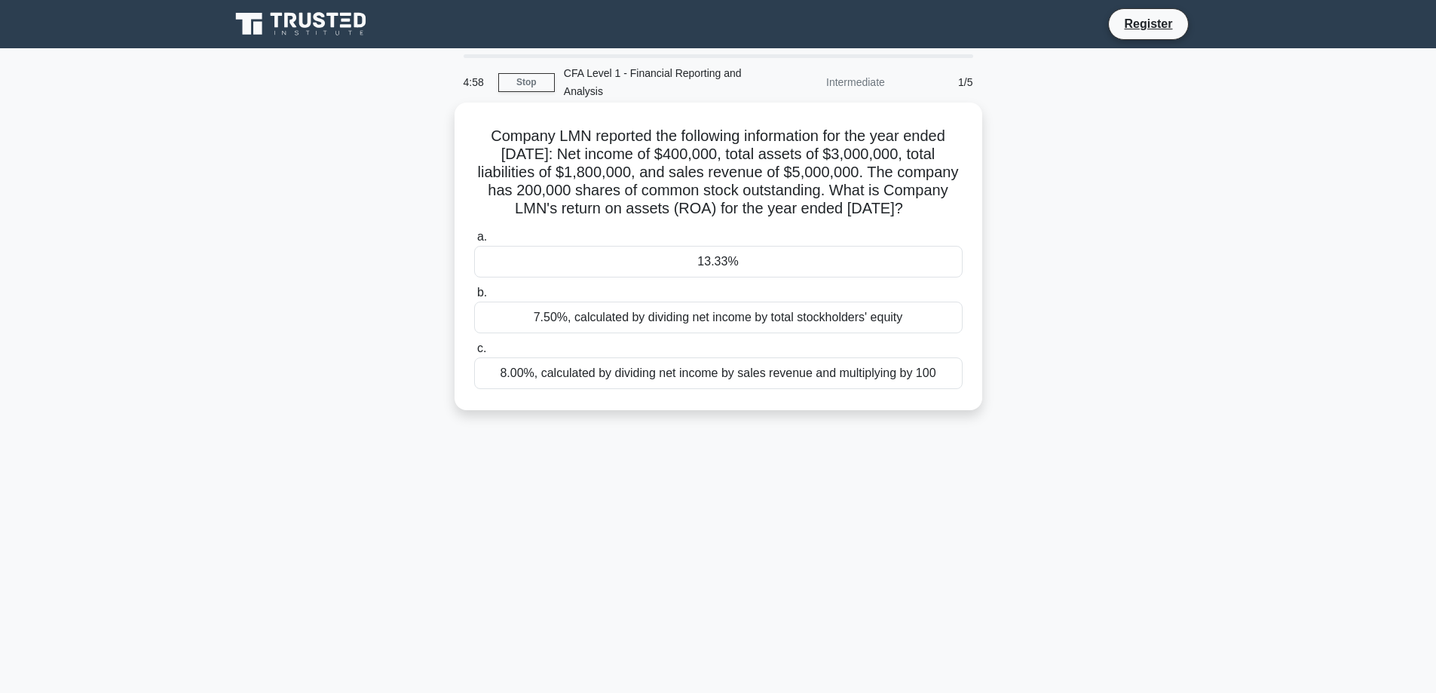
click at [683, 158] on h5 "Company LMN reported the following information for the year ended [DATE]: Net i…" at bounding box center [718, 173] width 491 height 92
drag, startPoint x: 788, startPoint y: 133, endPoint x: 635, endPoint y: 159, distance: 155.1
click at [653, 161] on h5 "Company LMN reported the following information for the year ended [DATE]: Net i…" at bounding box center [718, 173] width 491 height 92
click at [631, 158] on h5 "Company LMN reported the following information for the year ended [DATE]: Net i…" at bounding box center [718, 173] width 491 height 92
click at [594, 151] on h5 "Company LMN reported the following information for the year ended [DATE]: Net i…" at bounding box center [718, 173] width 491 height 92
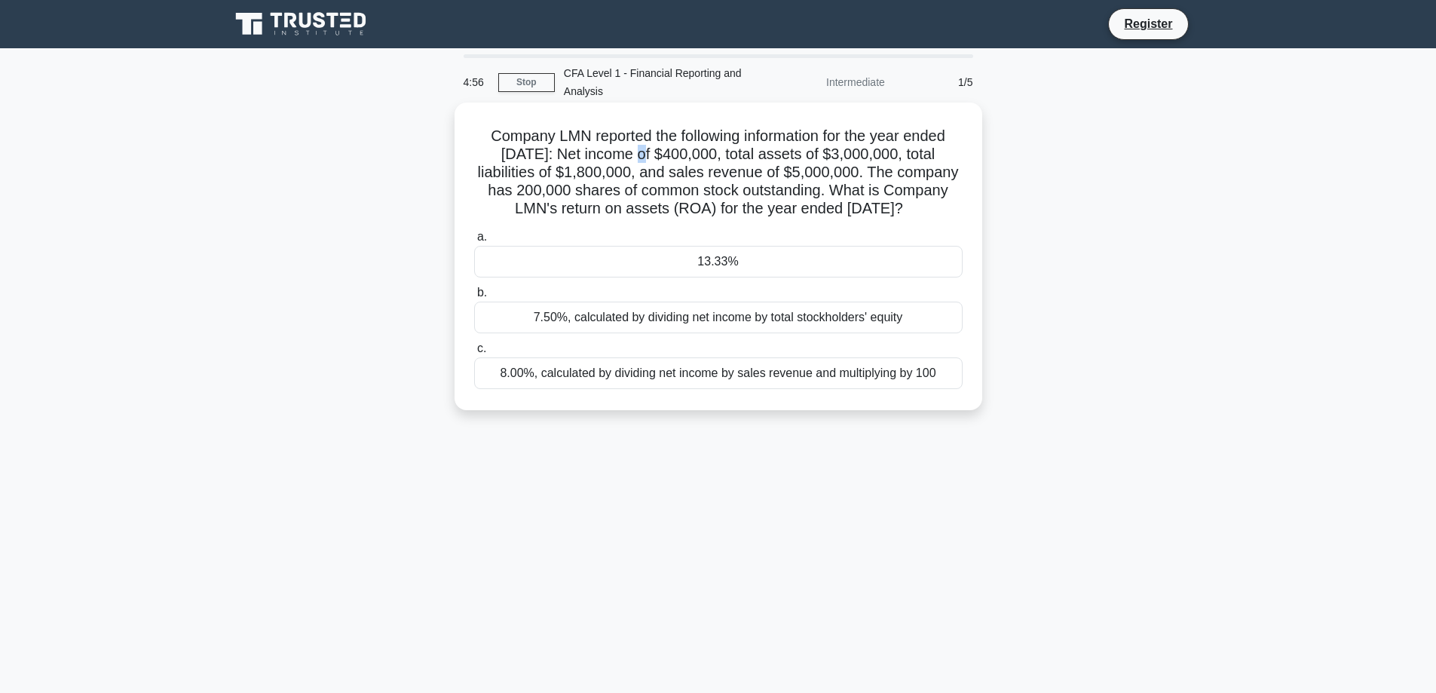
drag, startPoint x: 624, startPoint y: 159, endPoint x: 610, endPoint y: 162, distance: 14.6
click at [611, 162] on h5 "Company LMN reported the following information for the year ended [DATE]: Net i…" at bounding box center [718, 173] width 491 height 92
drag, startPoint x: 610, startPoint y: 162, endPoint x: 783, endPoint y: 158, distance: 173.4
click at [734, 158] on h5 "Company LMN reported the following information for the year ended [DATE]: Net i…" at bounding box center [718, 173] width 491 height 92
drag, startPoint x: 796, startPoint y: 158, endPoint x: 804, endPoint y: 155, distance: 8.1
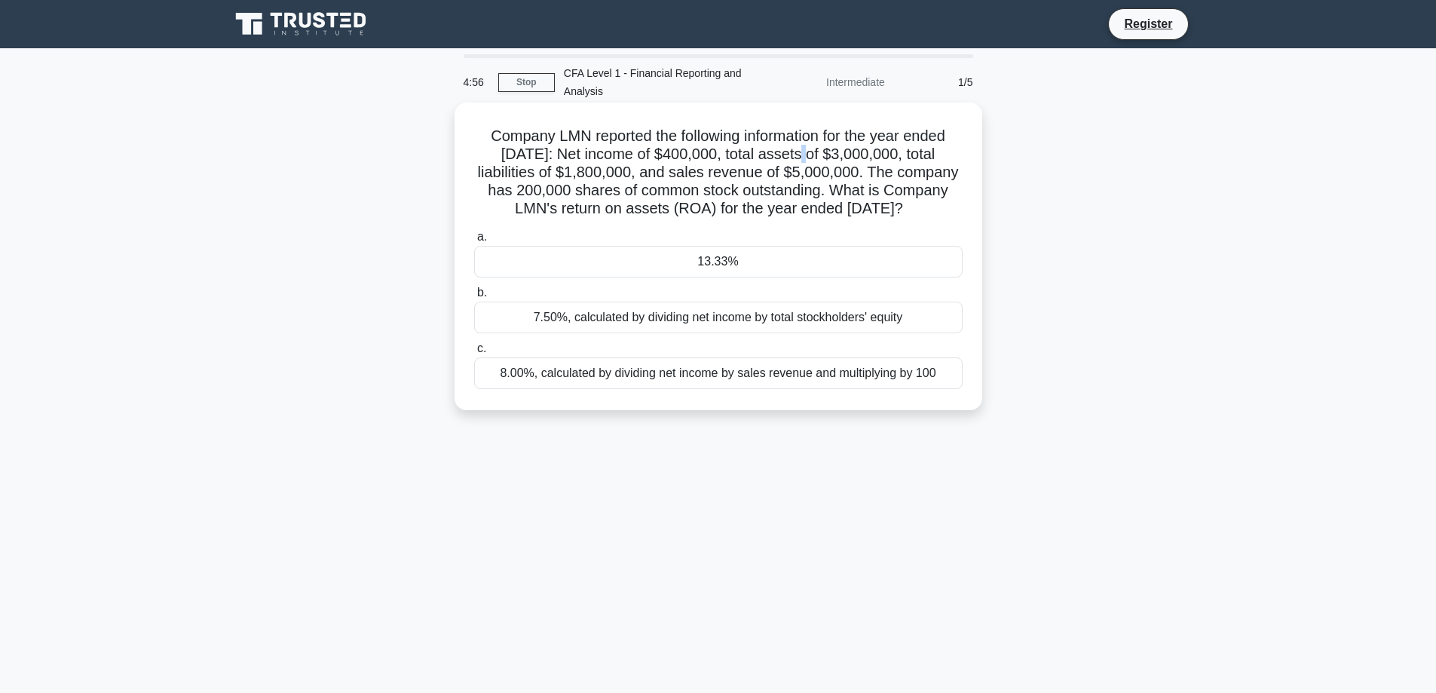
click at [804, 155] on h5 "Company LMN reported the following information for the year ended [DATE]: Net i…" at bounding box center [718, 173] width 491 height 92
click at [791, 153] on h5 "Company LMN reported the following information for the year ended [DATE]: Net i…" at bounding box center [718, 173] width 491 height 92
drag, startPoint x: 788, startPoint y: 152, endPoint x: 710, endPoint y: 177, distance: 82.2
click at [710, 177] on h5 "Company LMN reported the following information for the year ended [DATE]: Net i…" at bounding box center [718, 173] width 491 height 92
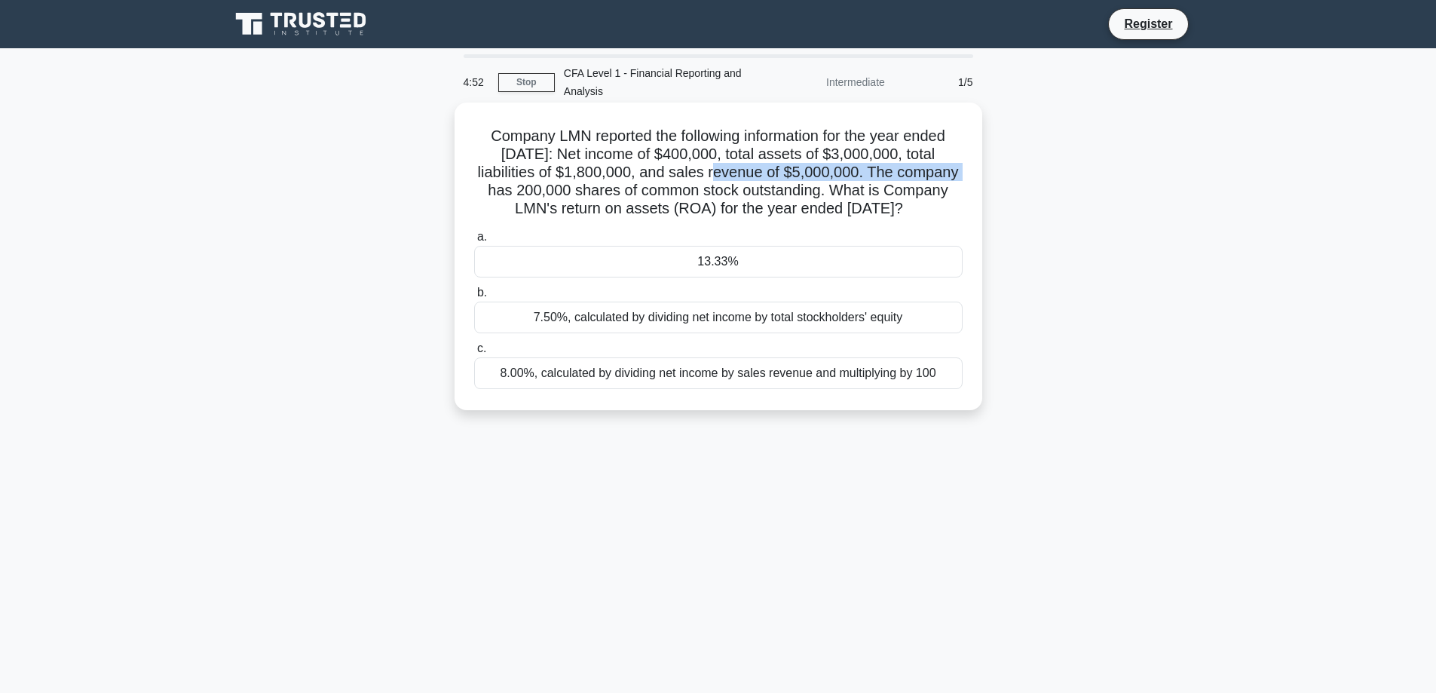
drag, startPoint x: 690, startPoint y: 172, endPoint x: 927, endPoint y: 167, distance: 236.7
click at [927, 167] on h5 "Company LMN reported the following information for the year ended [DATE]: Net i…" at bounding box center [718, 173] width 491 height 92
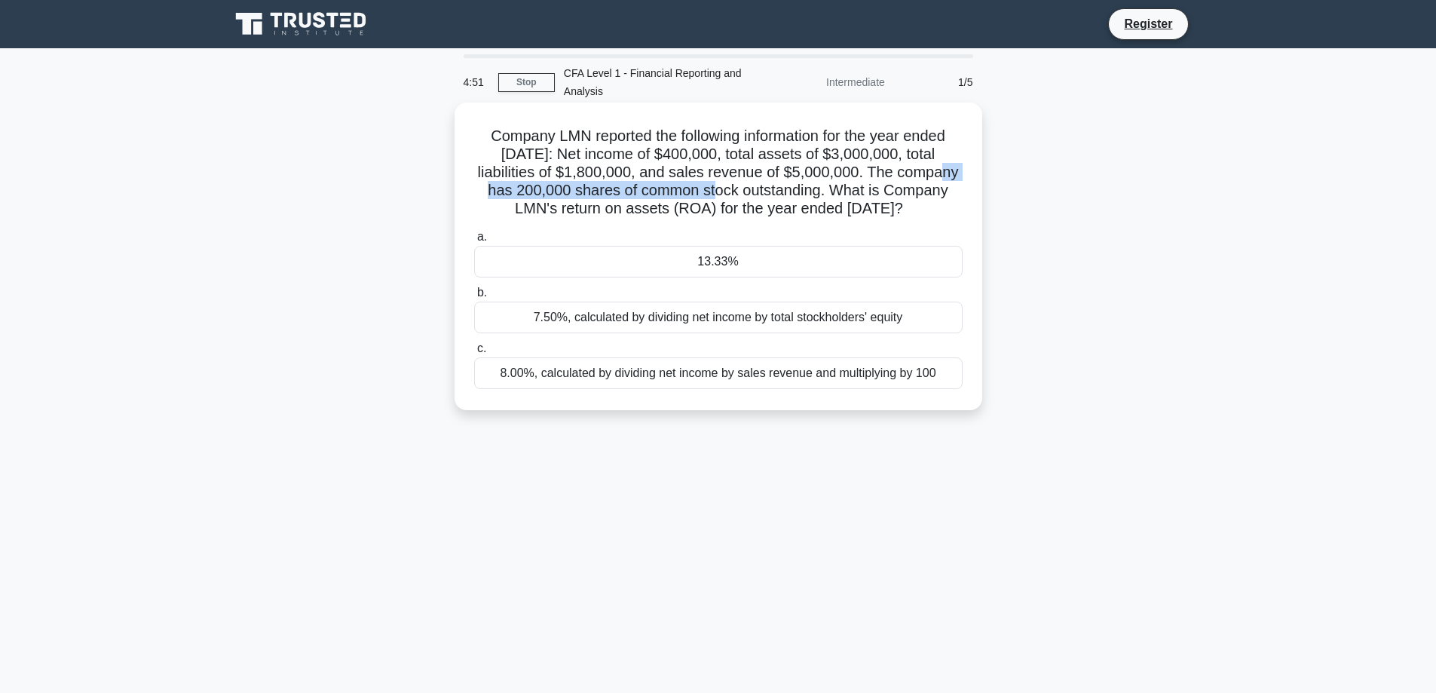
drag, startPoint x: 910, startPoint y: 172, endPoint x: 694, endPoint y: 185, distance: 216.0
click at [694, 185] on h5 "Company LMN reported the following information for the year ended [DATE]: Net i…" at bounding box center [718, 173] width 491 height 92
drag, startPoint x: 635, startPoint y: 188, endPoint x: 893, endPoint y: 188, distance: 257.8
click at [893, 188] on h5 "Company LMN reported the following information for the year ended [DATE]: Net i…" at bounding box center [718, 173] width 491 height 92
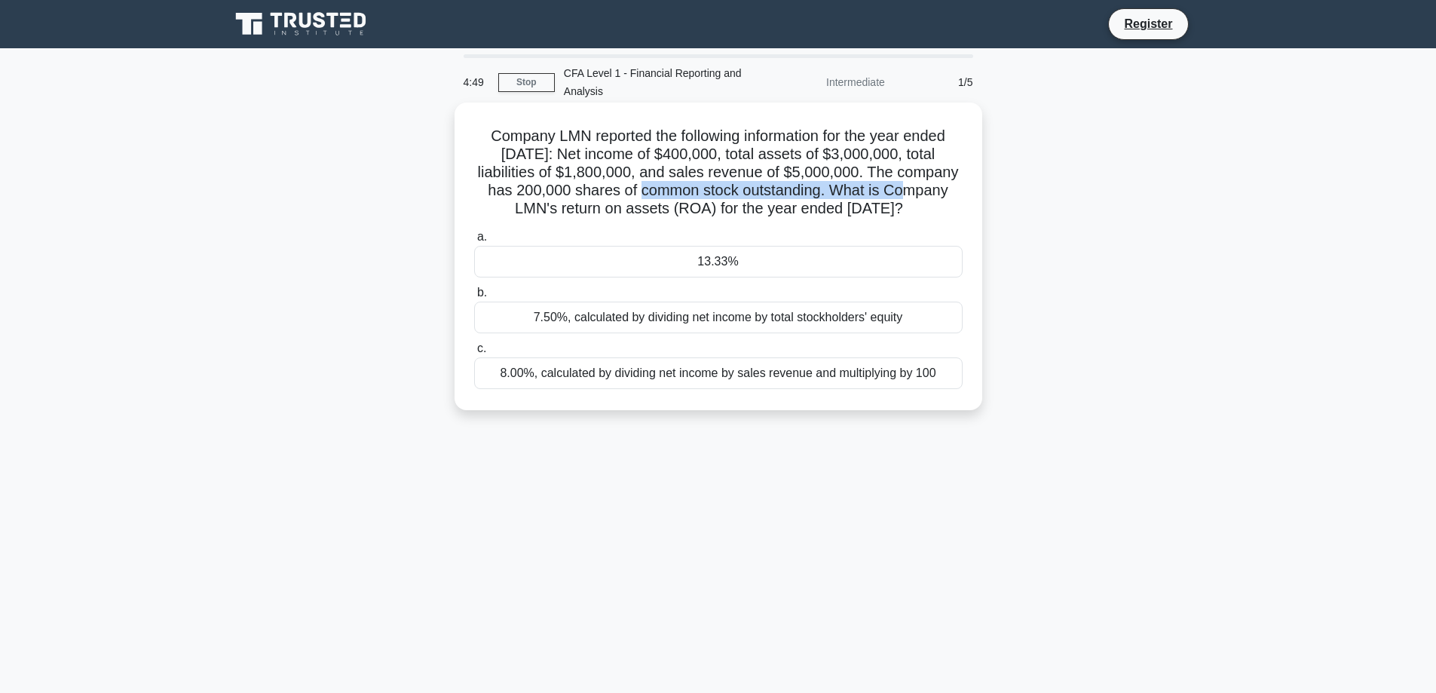
click at [893, 188] on h5 "Company LMN reported the following information for the year ended [DATE]: Net i…" at bounding box center [718, 173] width 491 height 92
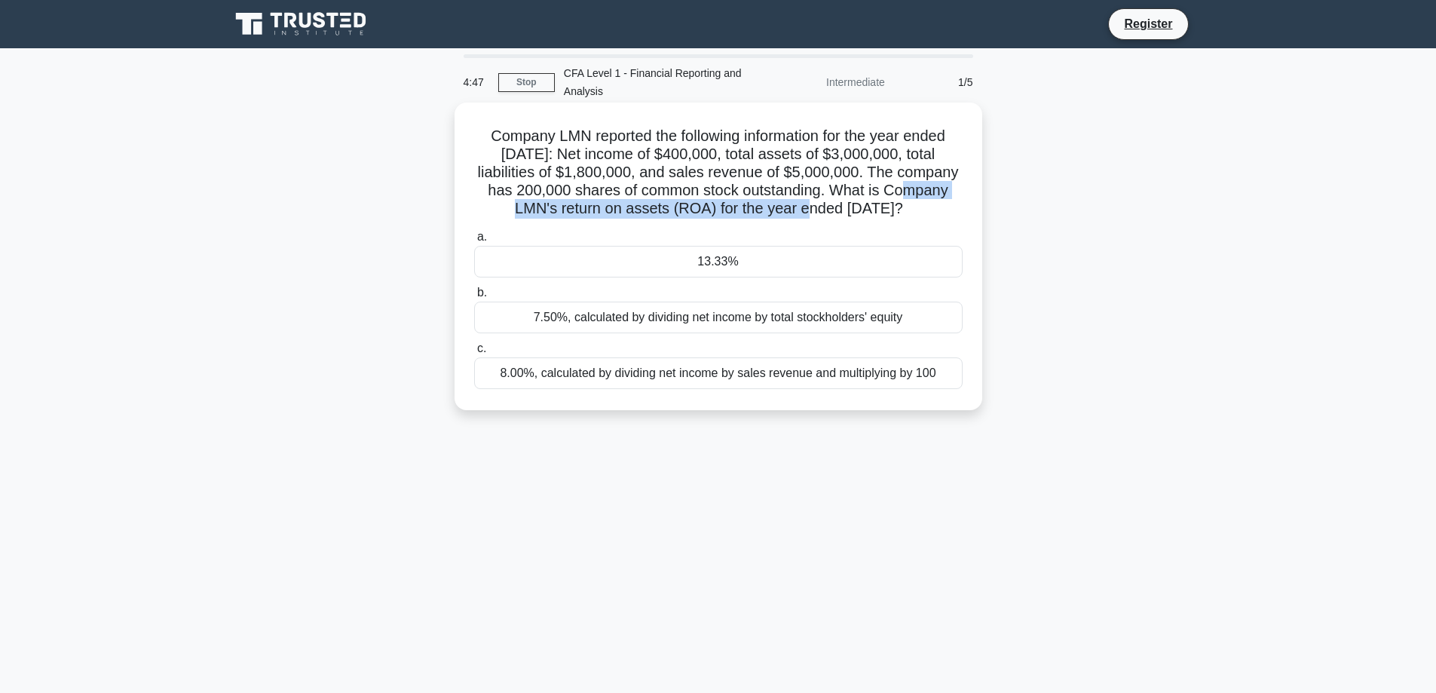
drag, startPoint x: 896, startPoint y: 188, endPoint x: 773, endPoint y: 206, distance: 124.2
click at [773, 206] on h5 "Company LMN reported the following information for the year ended [DATE]: Net i…" at bounding box center [718, 173] width 491 height 92
drag, startPoint x: 752, startPoint y: 210, endPoint x: 745, endPoint y: 224, distance: 15.2
click at [745, 219] on h5 "Company LMN reported the following information for the year ended [DATE]: Net i…" at bounding box center [718, 173] width 491 height 92
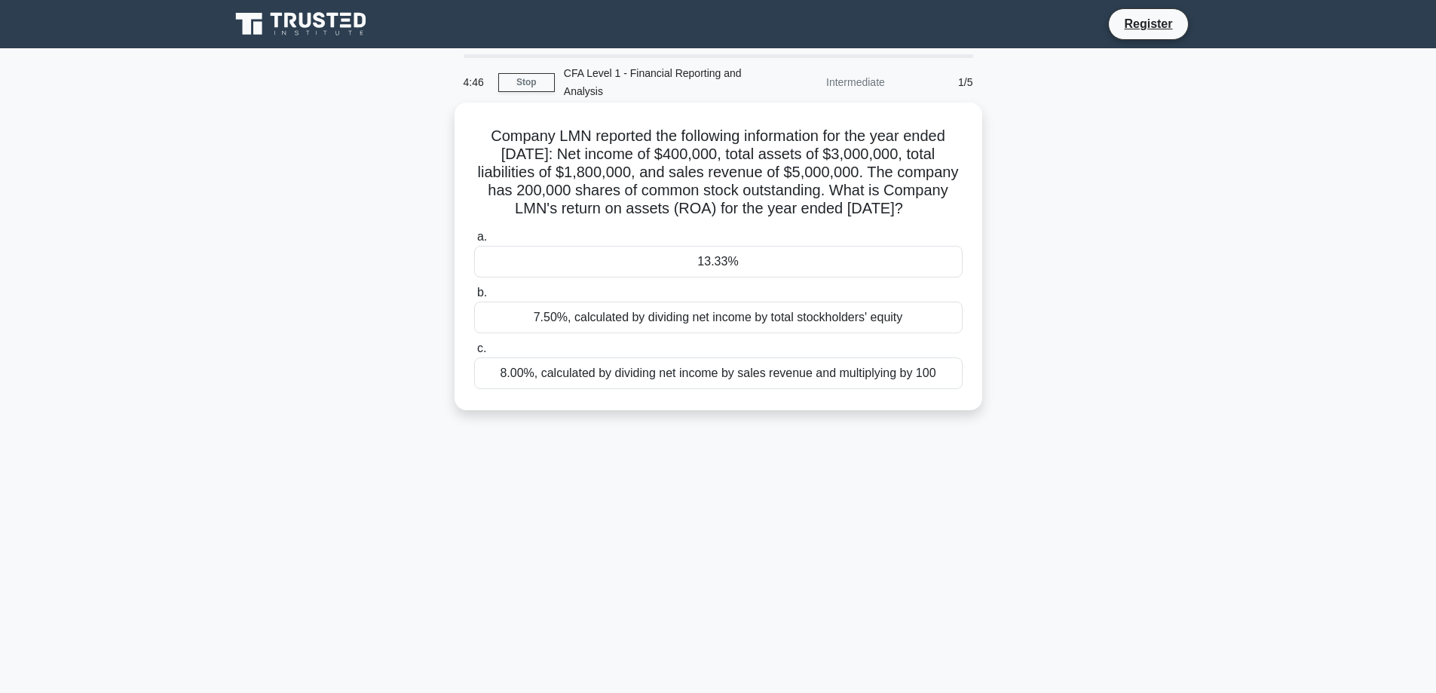
click at [903, 219] on icon ".spinner_0XTQ{transform-origin:center;animation:spinner_y6GP .75s linear infini…" at bounding box center [912, 210] width 18 height 18
drag, startPoint x: 752, startPoint y: 228, endPoint x: 469, endPoint y: 128, distance: 300.6
click at [469, 128] on div "Company LMN reported the following information for the year ended [DATE]: Net i…" at bounding box center [719, 256] width 516 height 295
